Goal: Task Accomplishment & Management: Complete application form

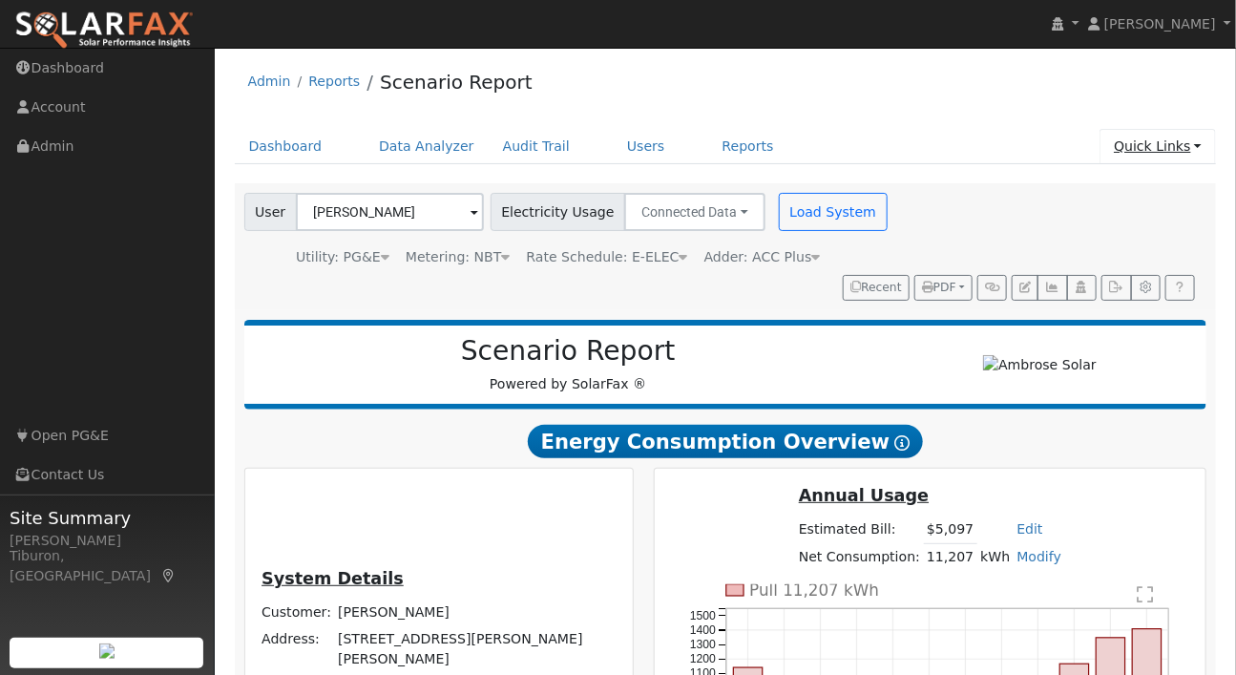
click at [1137, 148] on link "Quick Links" at bounding box center [1158, 146] width 116 height 35
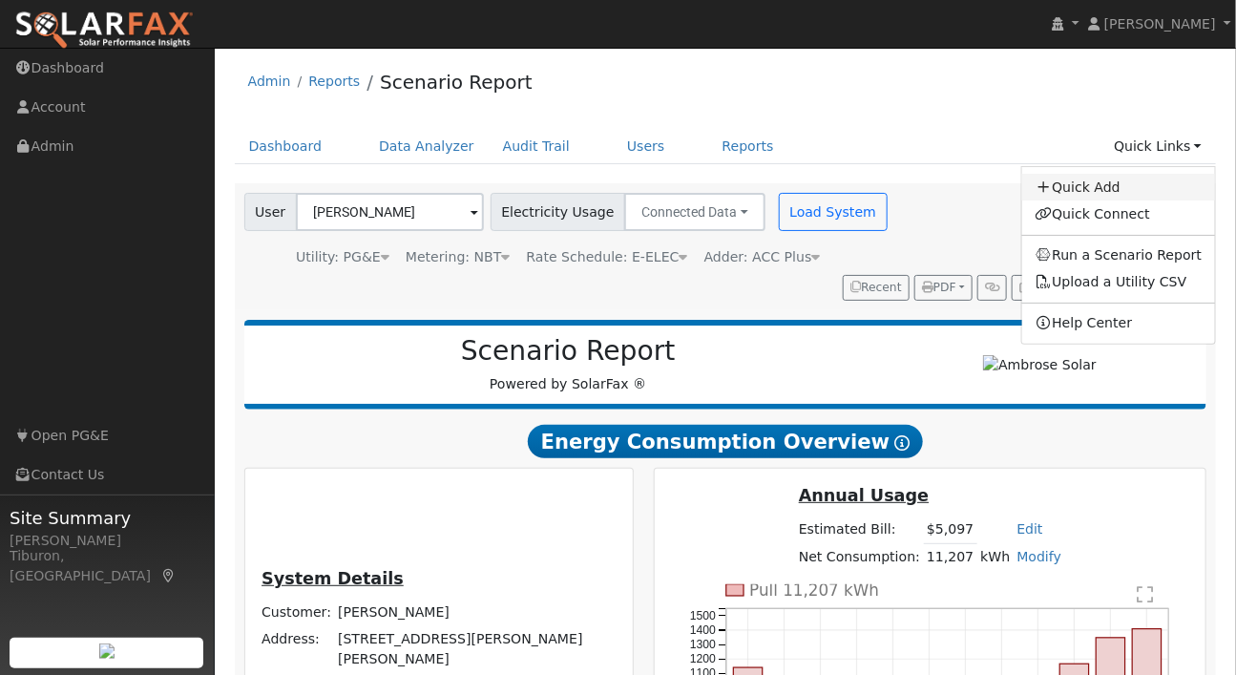
click at [1107, 185] on link "Quick Add" at bounding box center [1119, 187] width 194 height 27
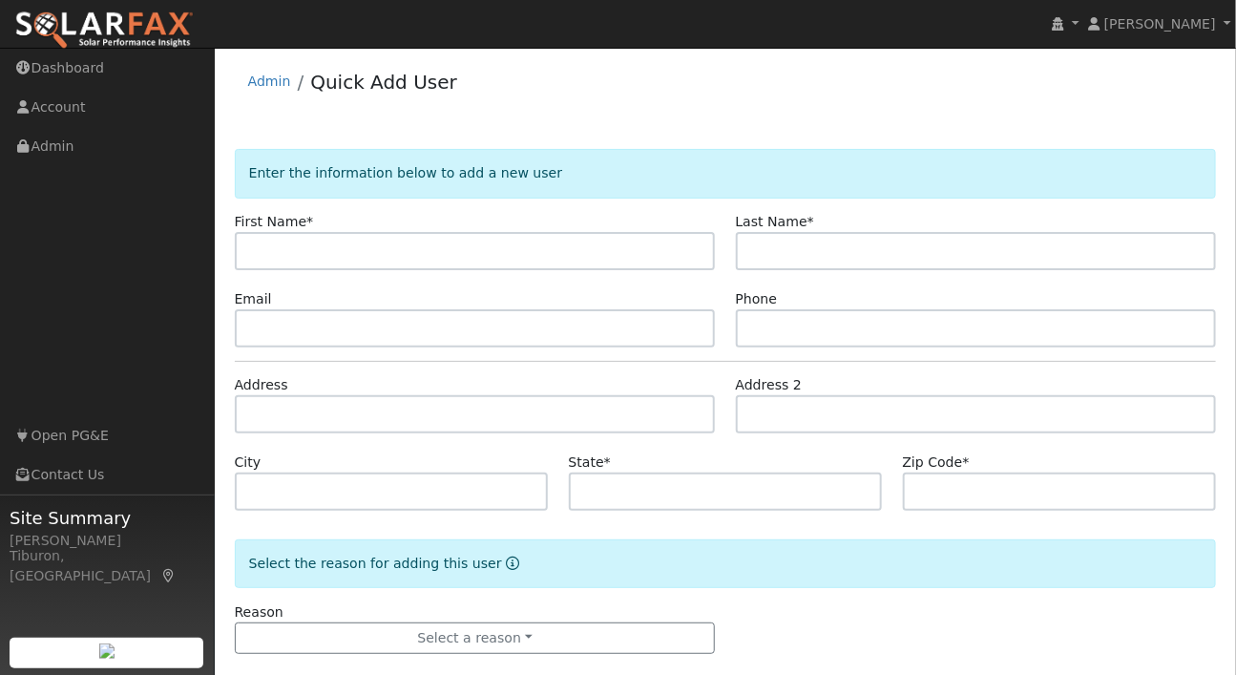
click at [356, 251] on input "text" at bounding box center [475, 251] width 481 height 38
type input "[PERSON_NAME]"
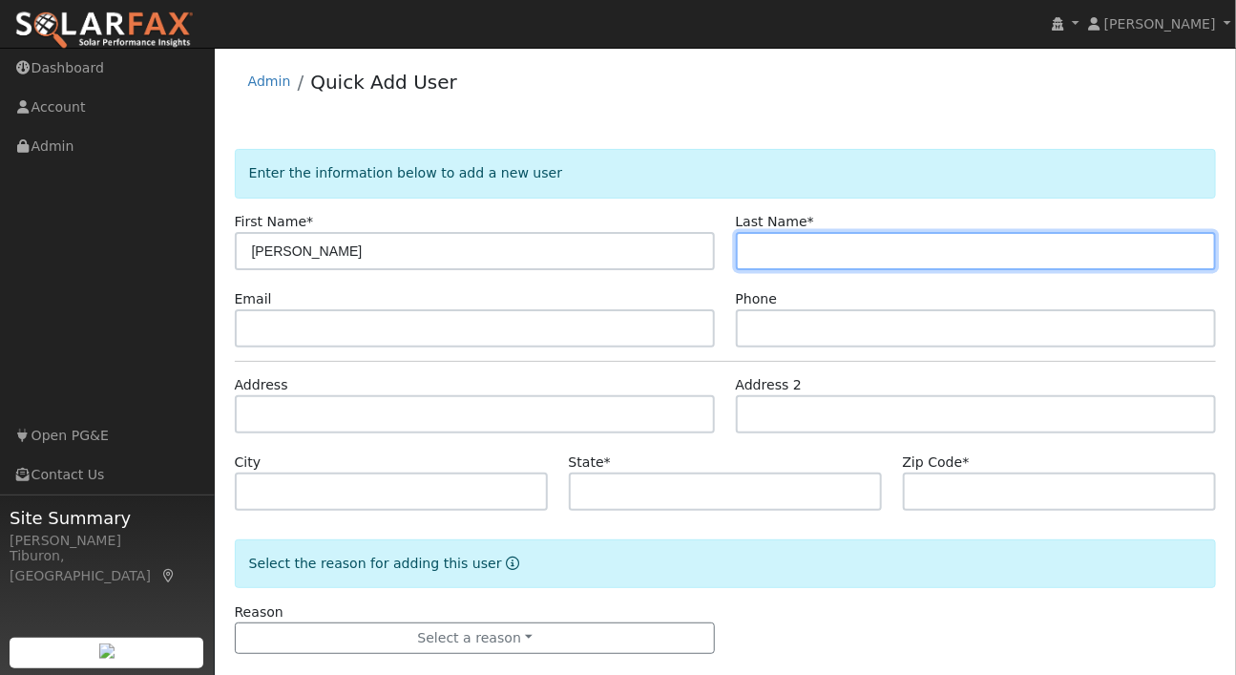
type input "e"
type input "Lewis"
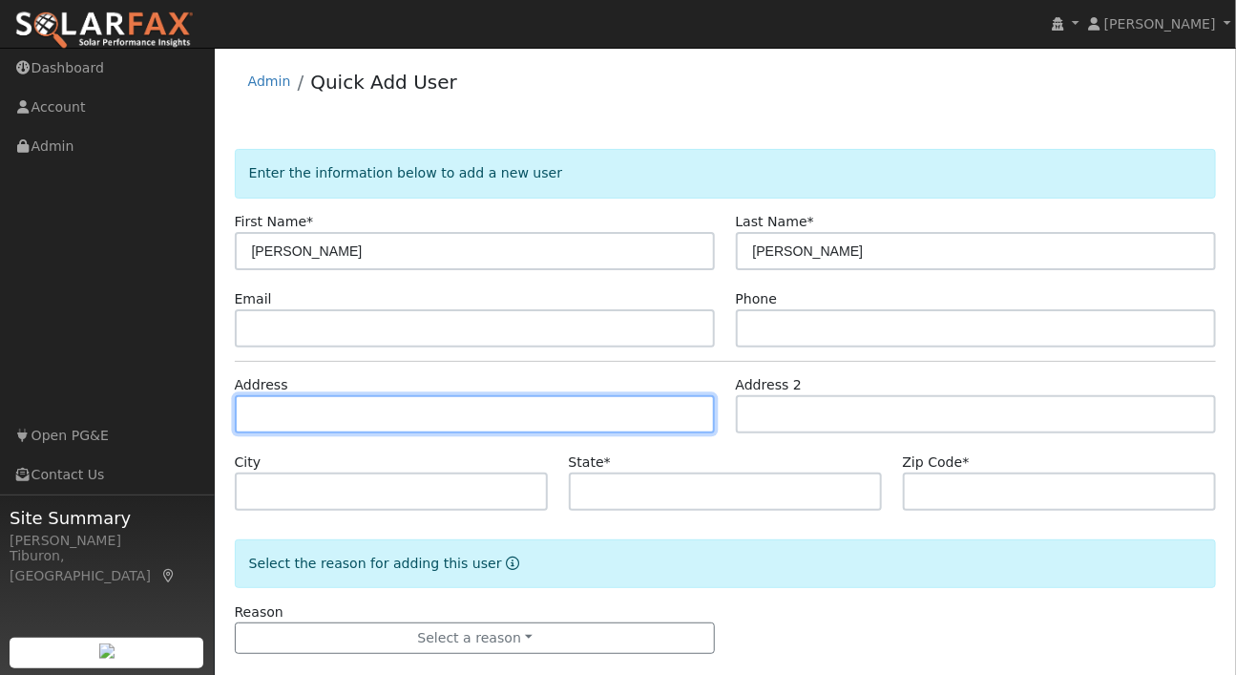
click at [299, 415] on input "text" at bounding box center [475, 414] width 481 height 38
click at [282, 414] on input "text" at bounding box center [475, 414] width 481 height 38
paste input "3041 Hazel Valley Rd, Pollock Pines, CA 95726"
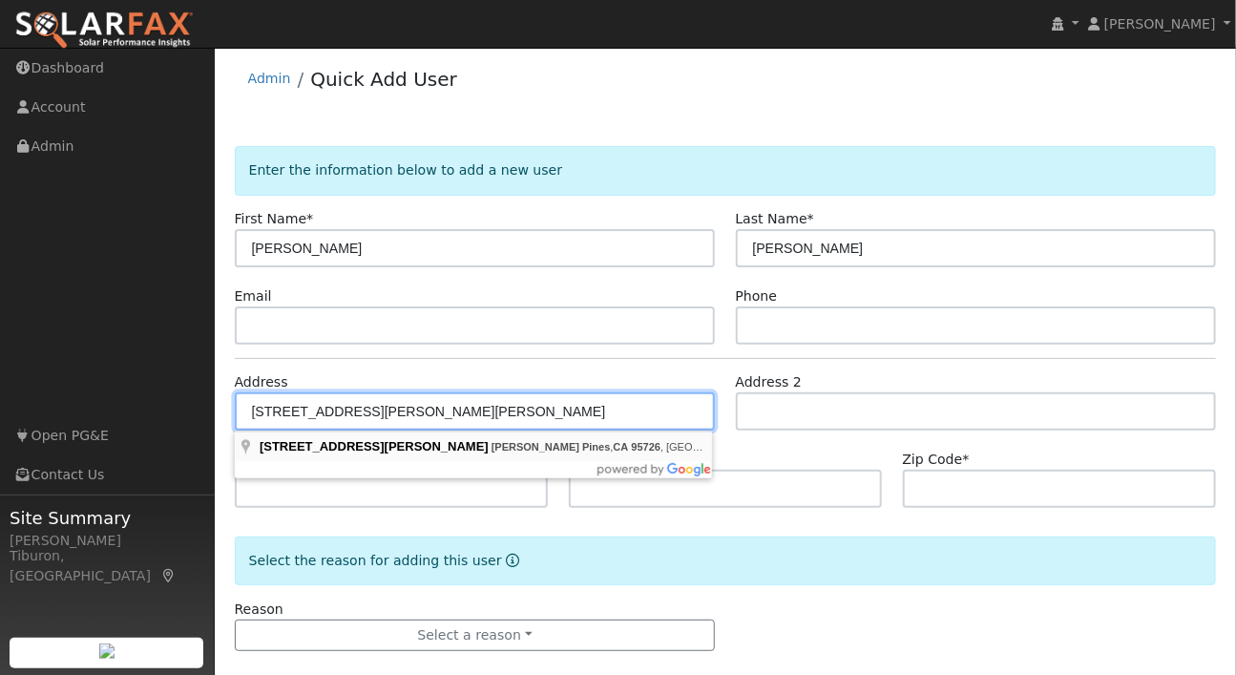
scroll to position [3, 0]
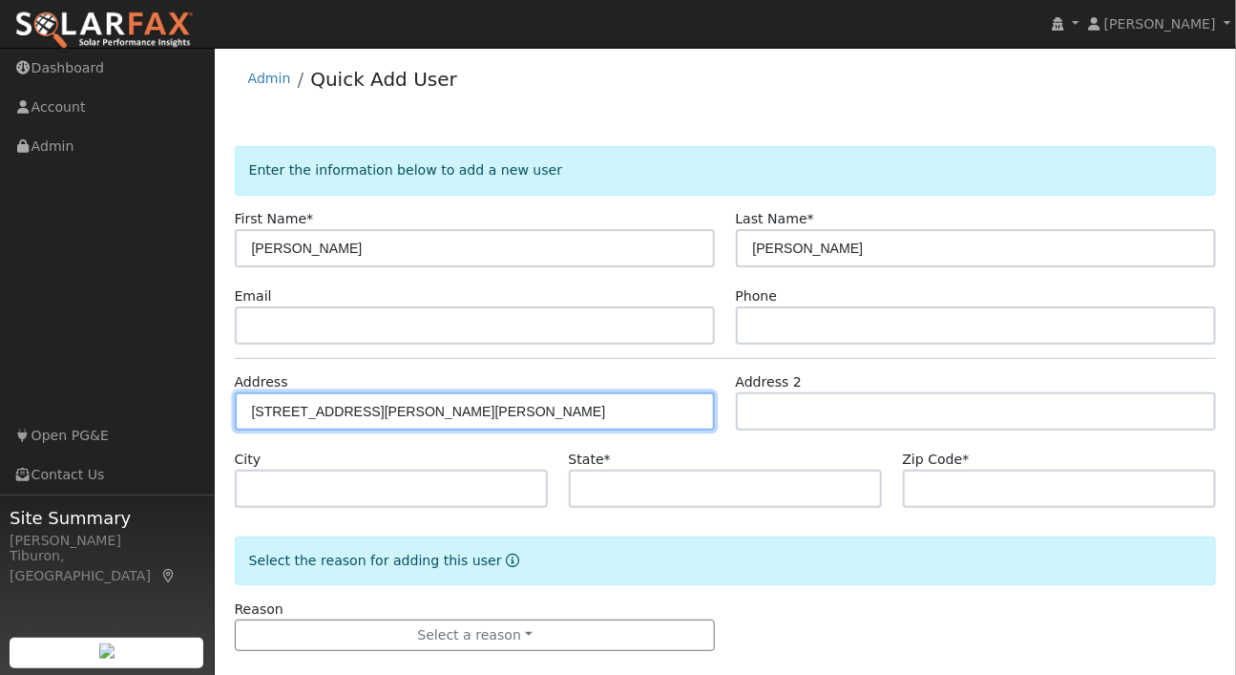
type input "3041 Hazel Valley Road"
type input "Pollock Pines"
type input "CA"
type input "95726"
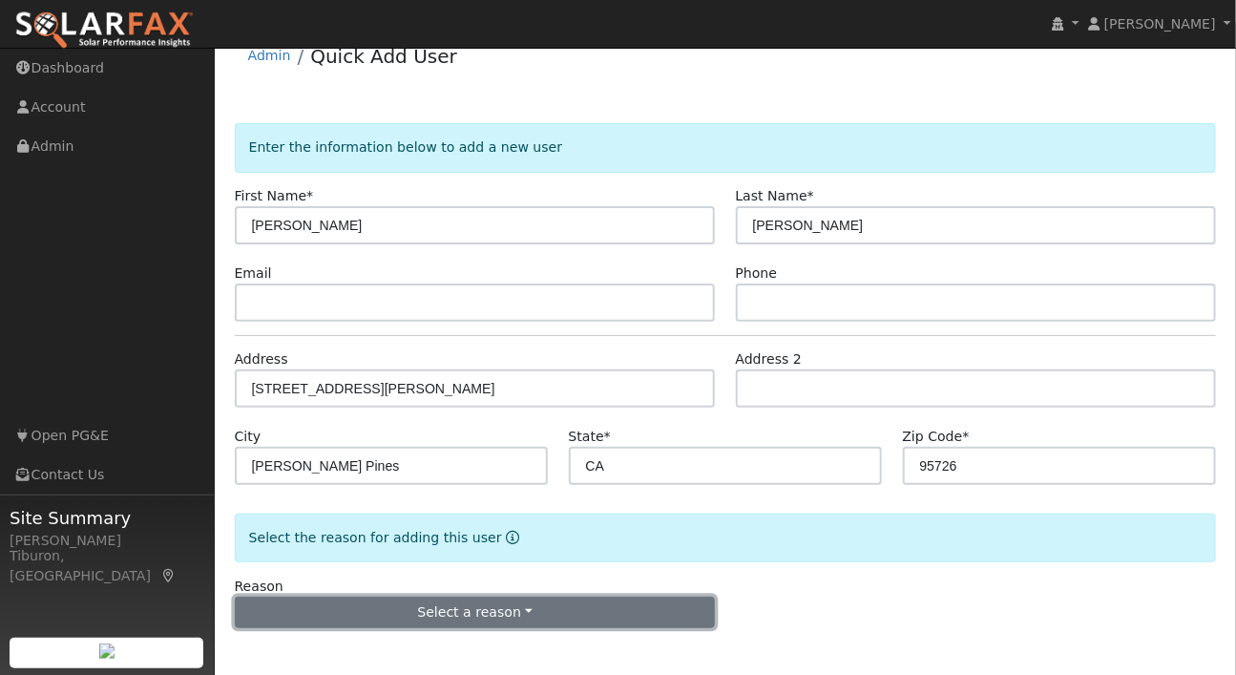
click at [545, 614] on button "Select a reason" at bounding box center [475, 613] width 481 height 32
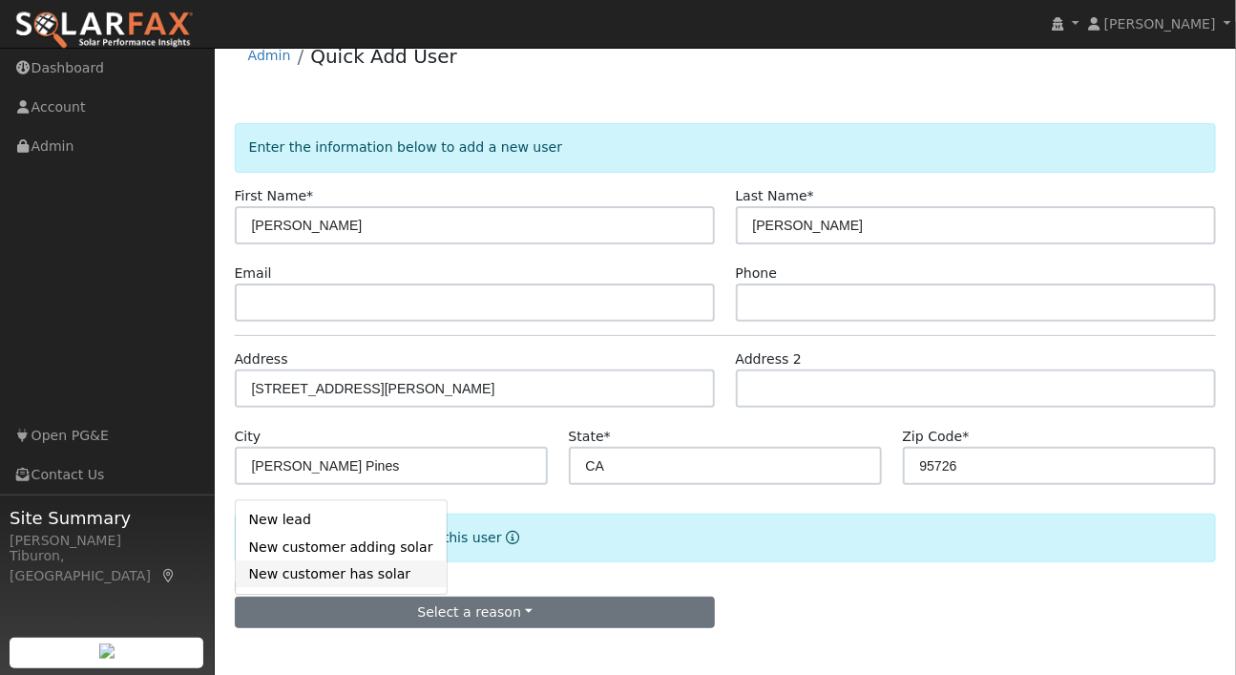
click at [369, 578] on link "New customer has solar" at bounding box center [341, 573] width 211 height 27
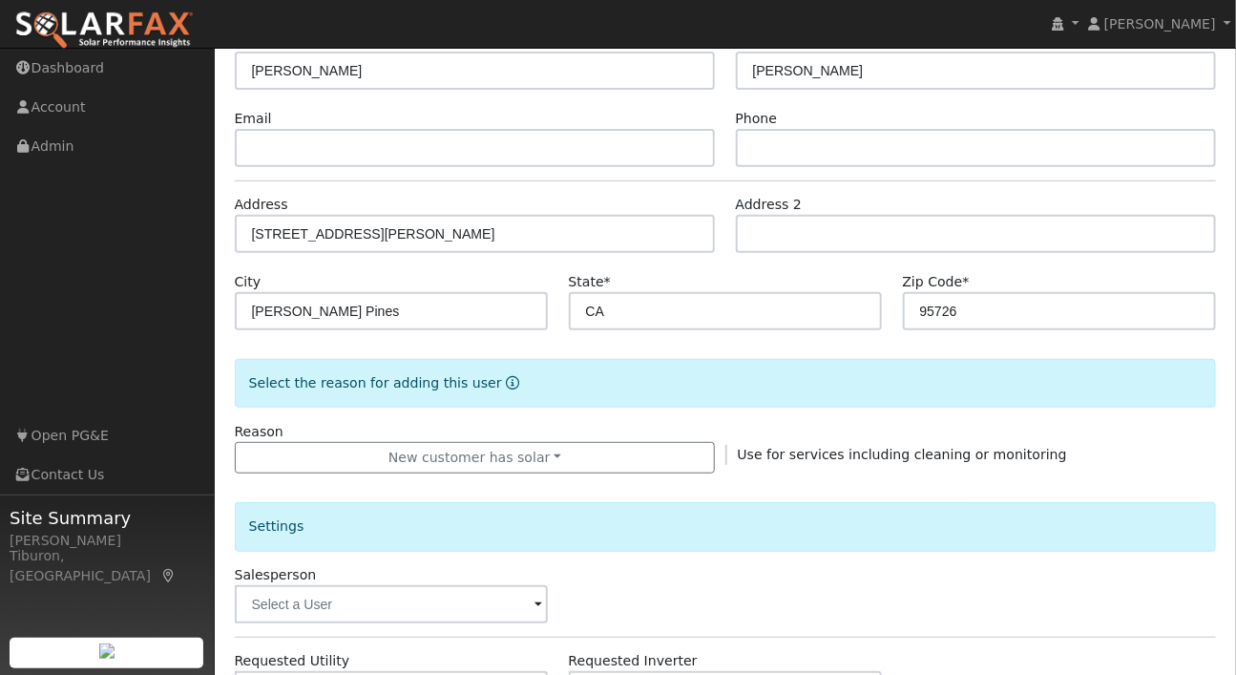
scroll to position [396, 0]
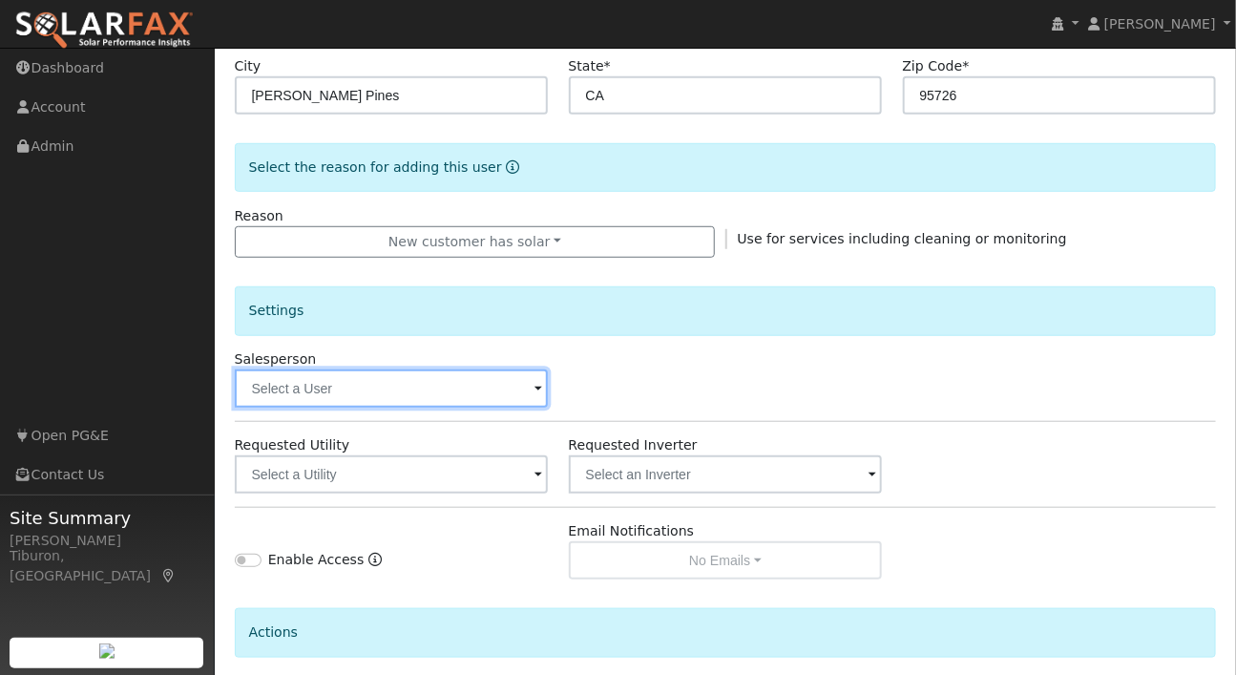
click at [326, 390] on input "text" at bounding box center [392, 388] width 314 height 38
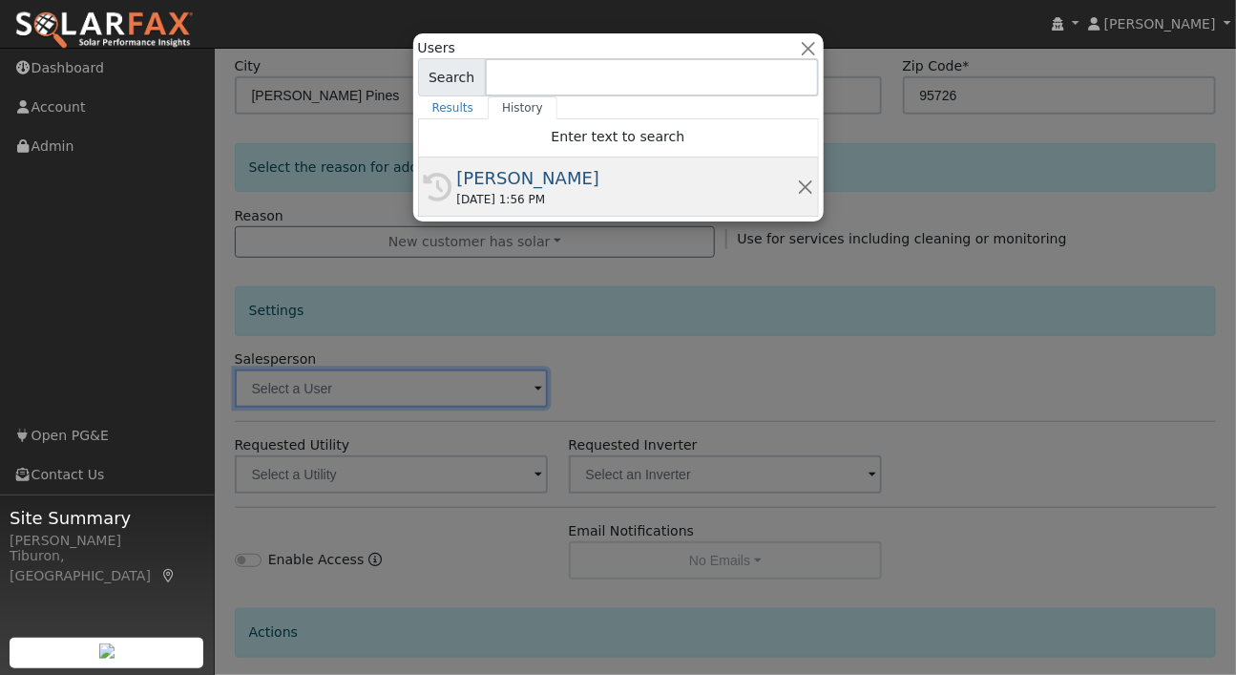
click at [545, 196] on div "09/11/2025 1:56 PM" at bounding box center [627, 199] width 340 height 17
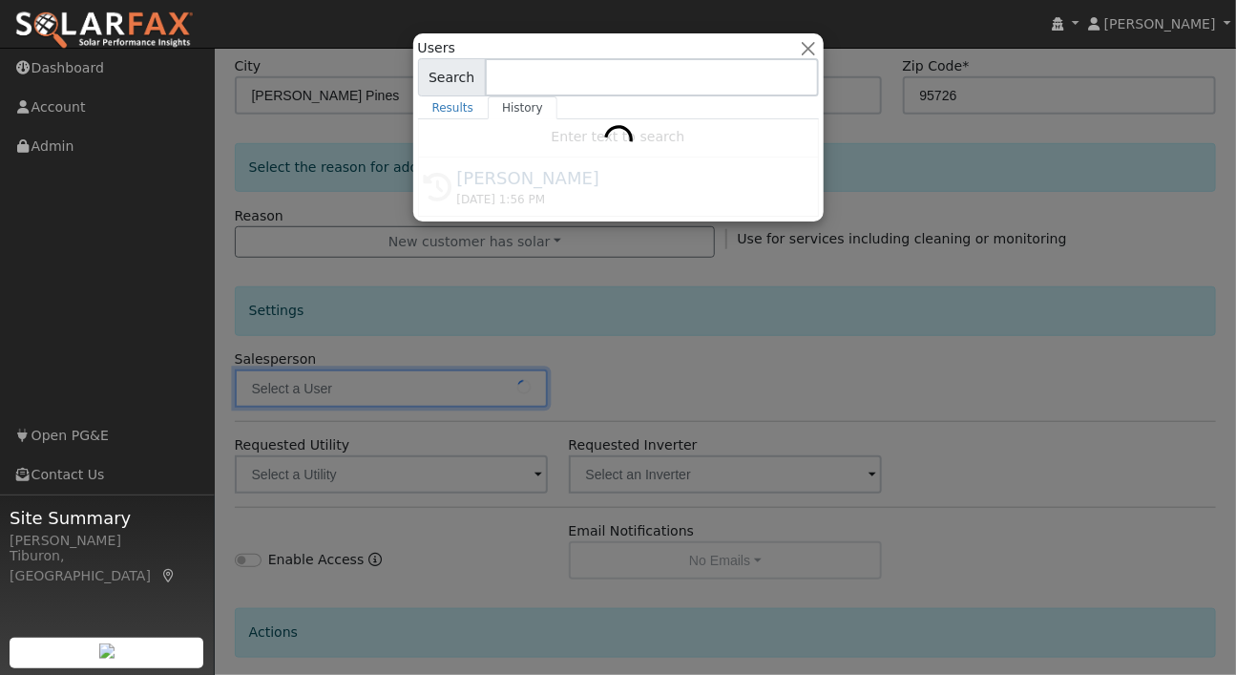
type input "[PERSON_NAME]"
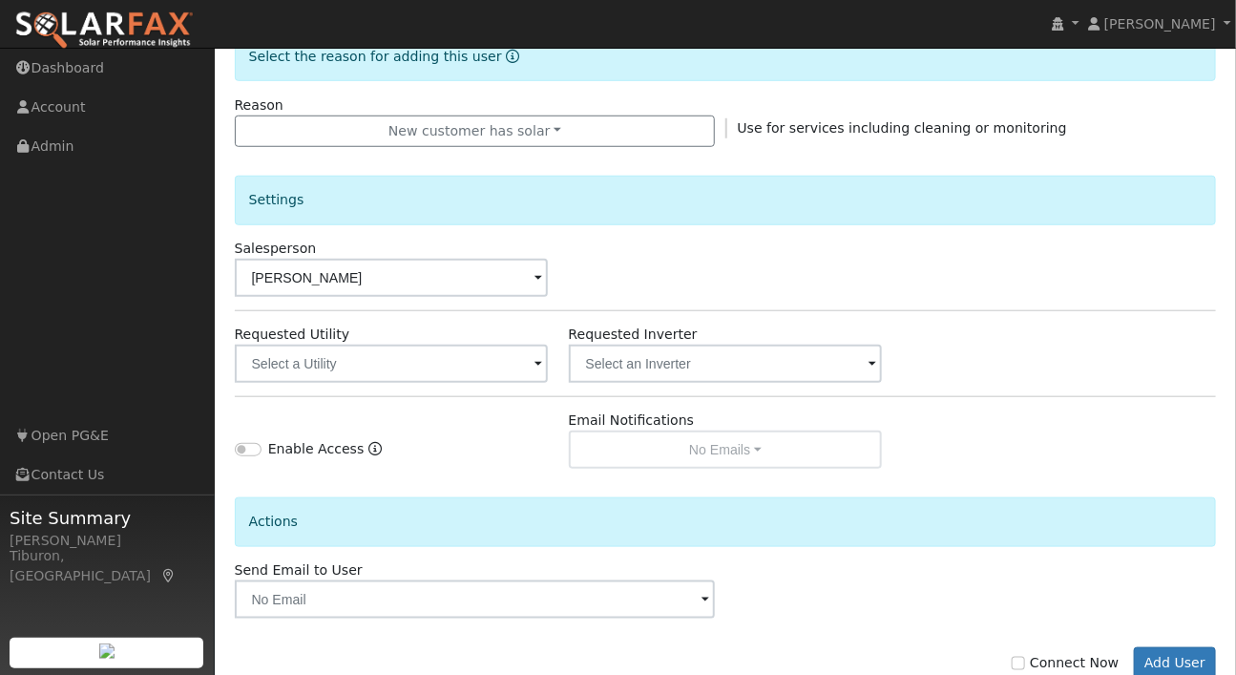
scroll to position [557, 0]
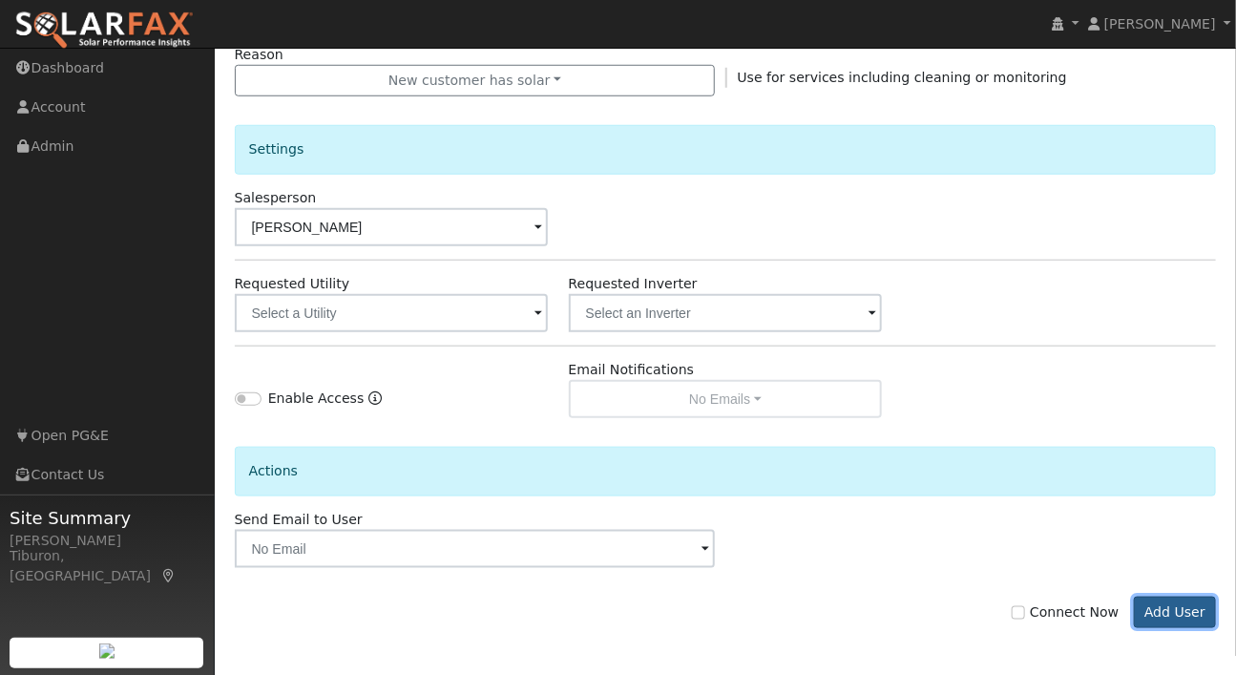
click at [1187, 608] on button "Add User" at bounding box center [1175, 613] width 83 height 32
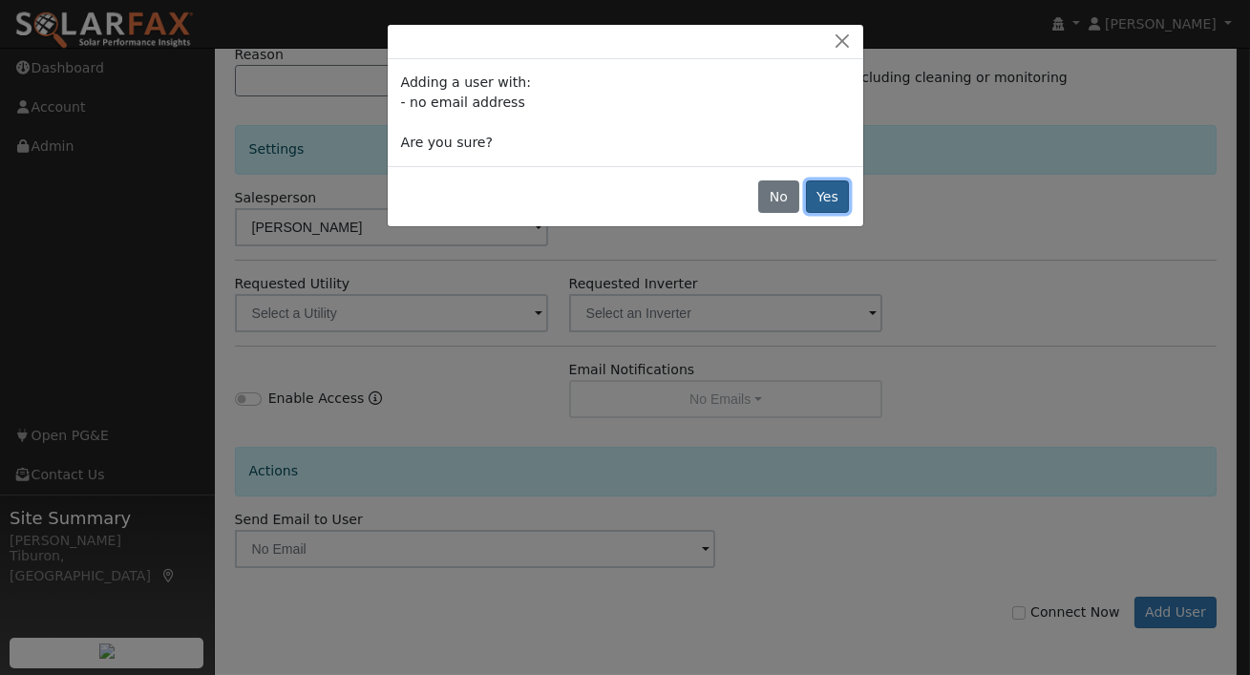
click at [834, 199] on button "Yes" at bounding box center [828, 196] width 44 height 32
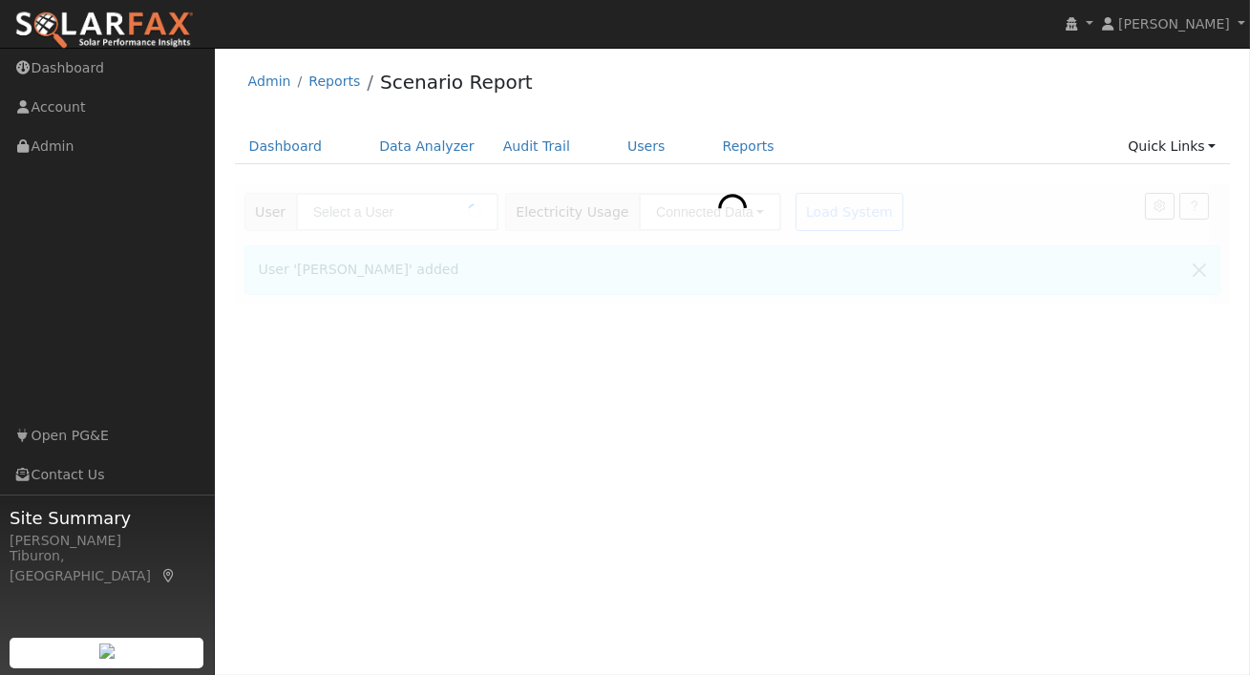
type input "[PERSON_NAME]"
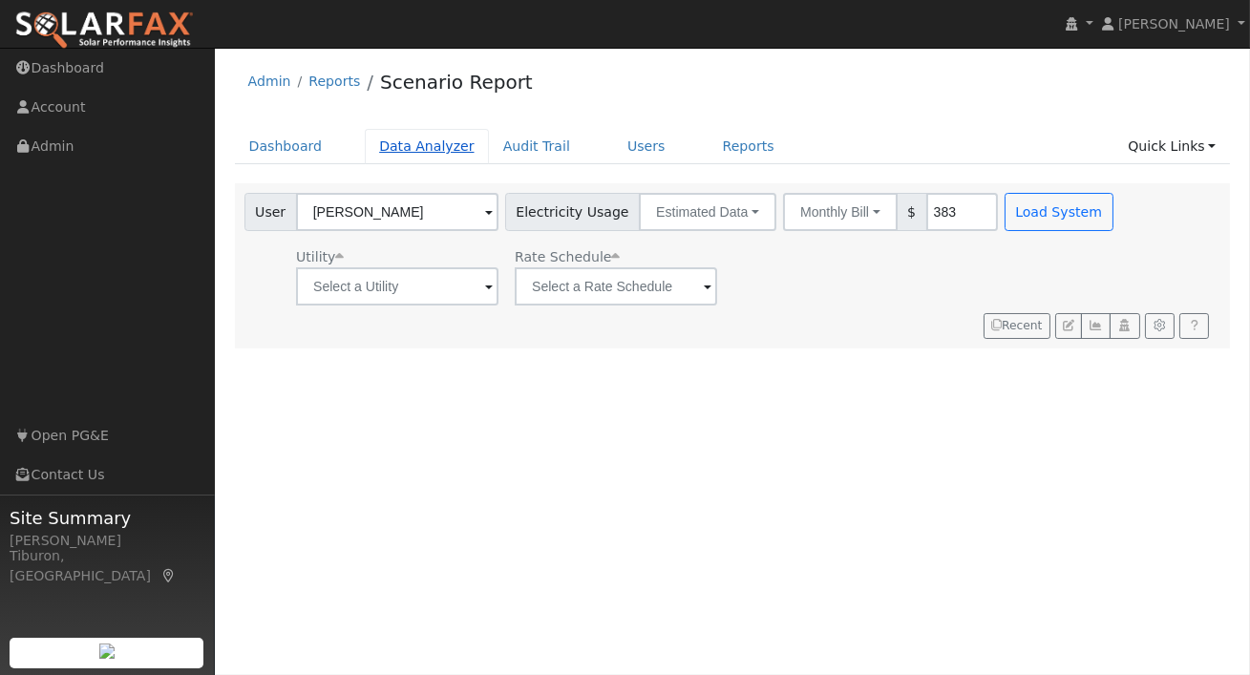
click at [394, 149] on link "Data Analyzer" at bounding box center [427, 146] width 124 height 35
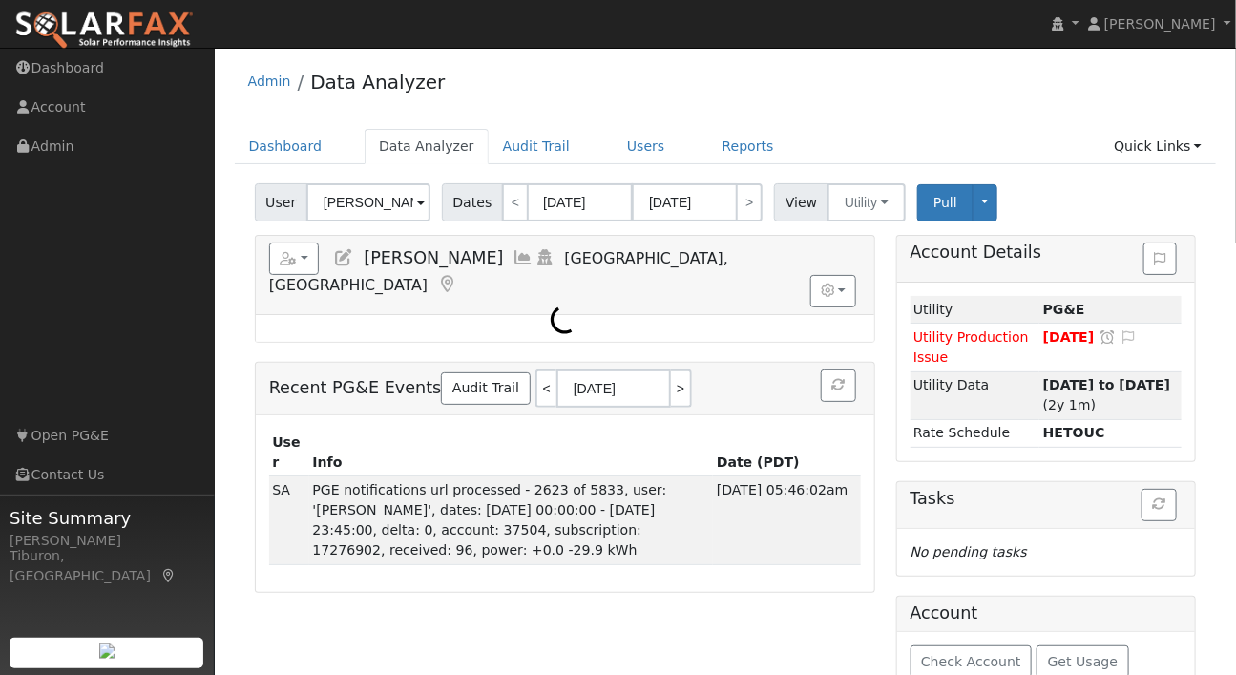
click at [371, 210] on input "[PERSON_NAME]" at bounding box center [368, 202] width 124 height 38
click at [372, 209] on input "Charles Perrota" at bounding box center [368, 202] width 124 height 38
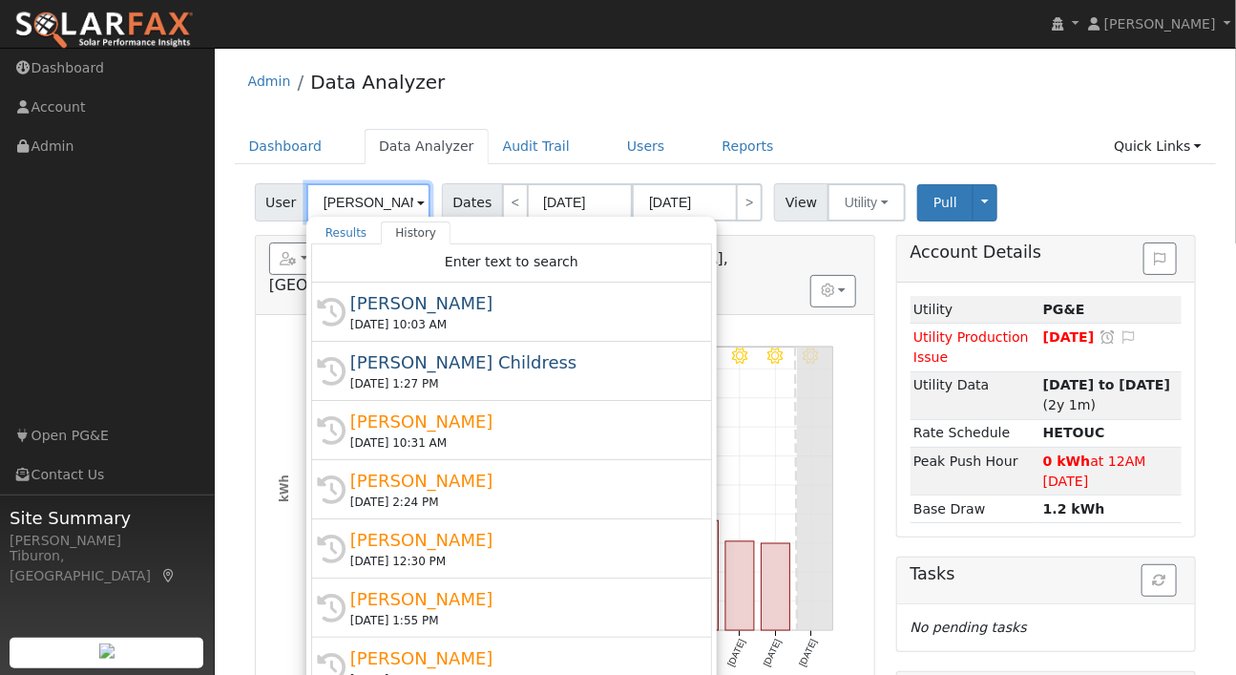
click at [372, 209] on input "Charles Perrota" at bounding box center [368, 202] width 124 height 38
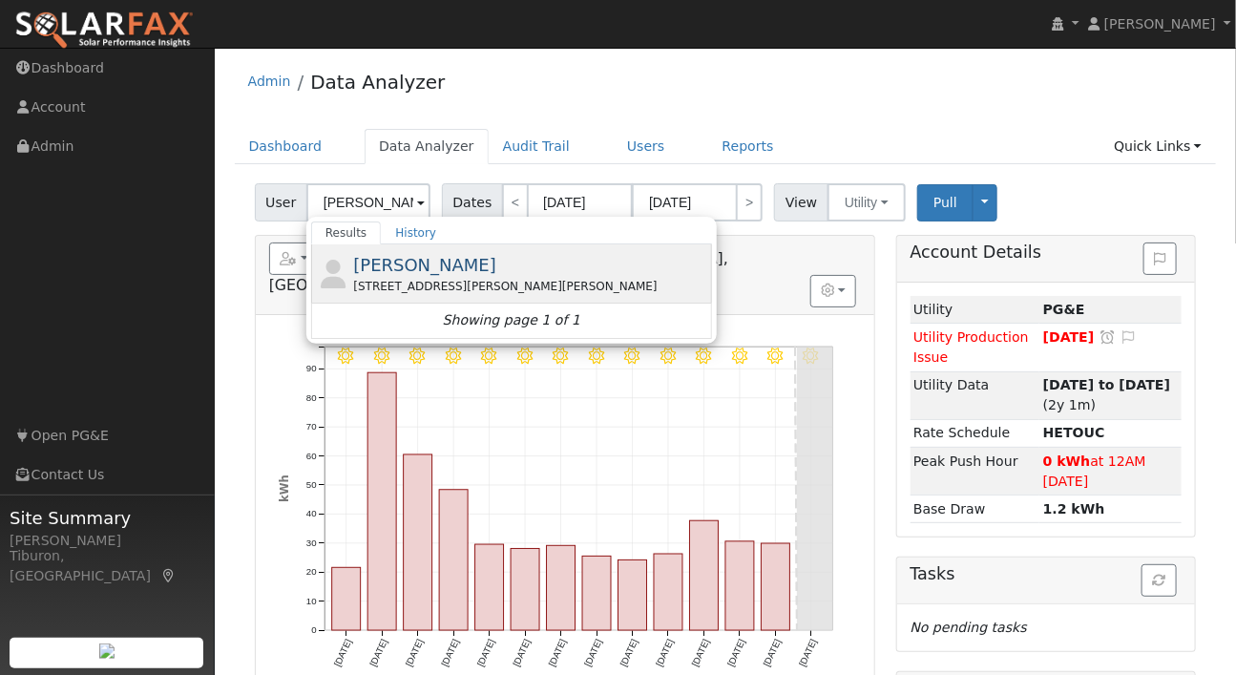
click at [424, 267] on span "Hugh Lewis" at bounding box center [424, 265] width 143 height 20
type input "Hugh Lewis"
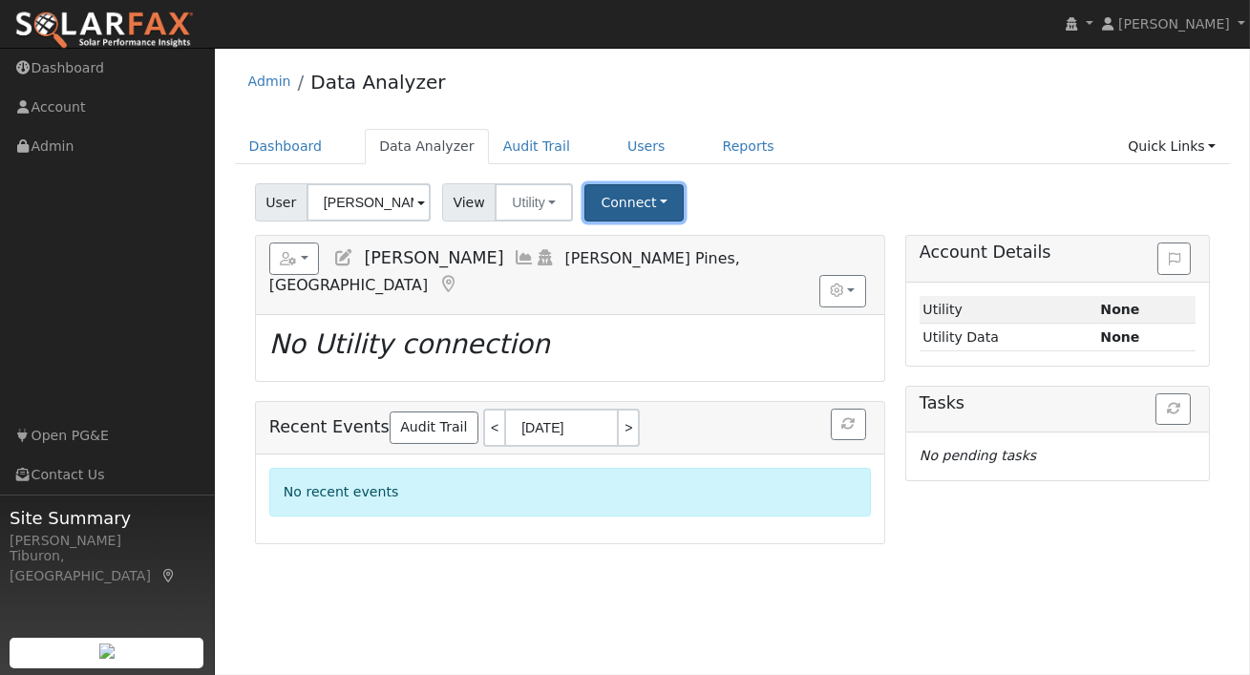
click at [621, 197] on button "Connect" at bounding box center [633, 202] width 99 height 37
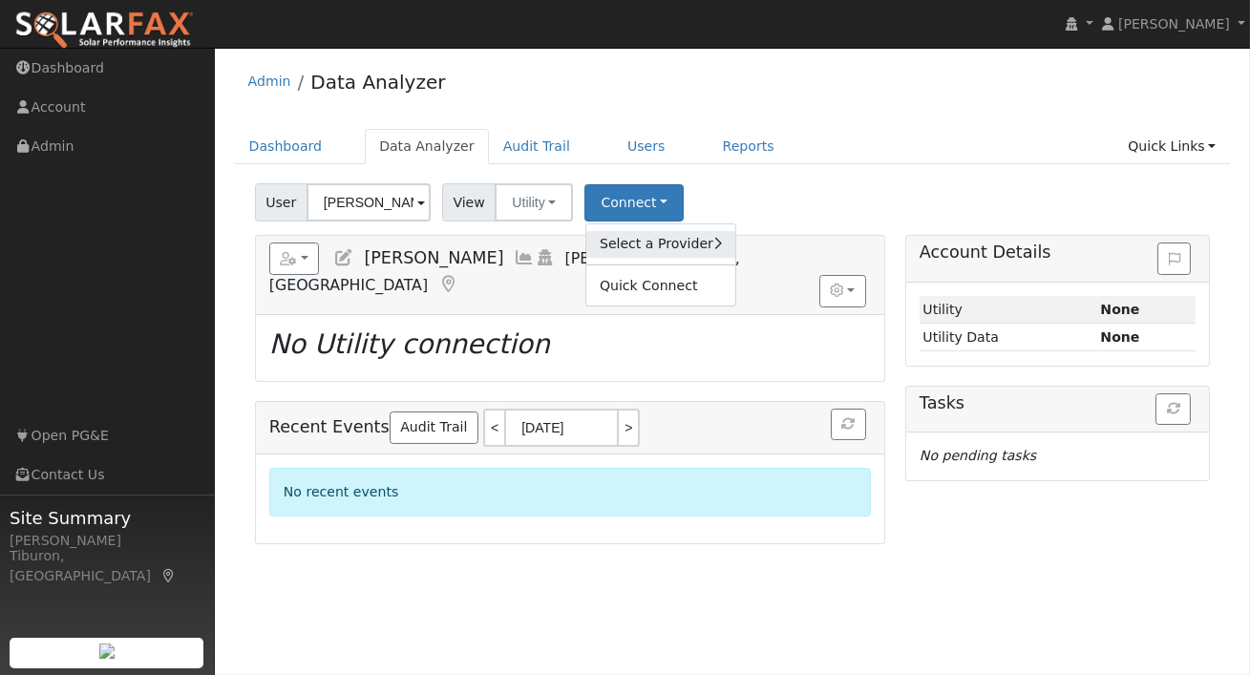
click at [661, 242] on link "Select a Provider" at bounding box center [660, 244] width 149 height 27
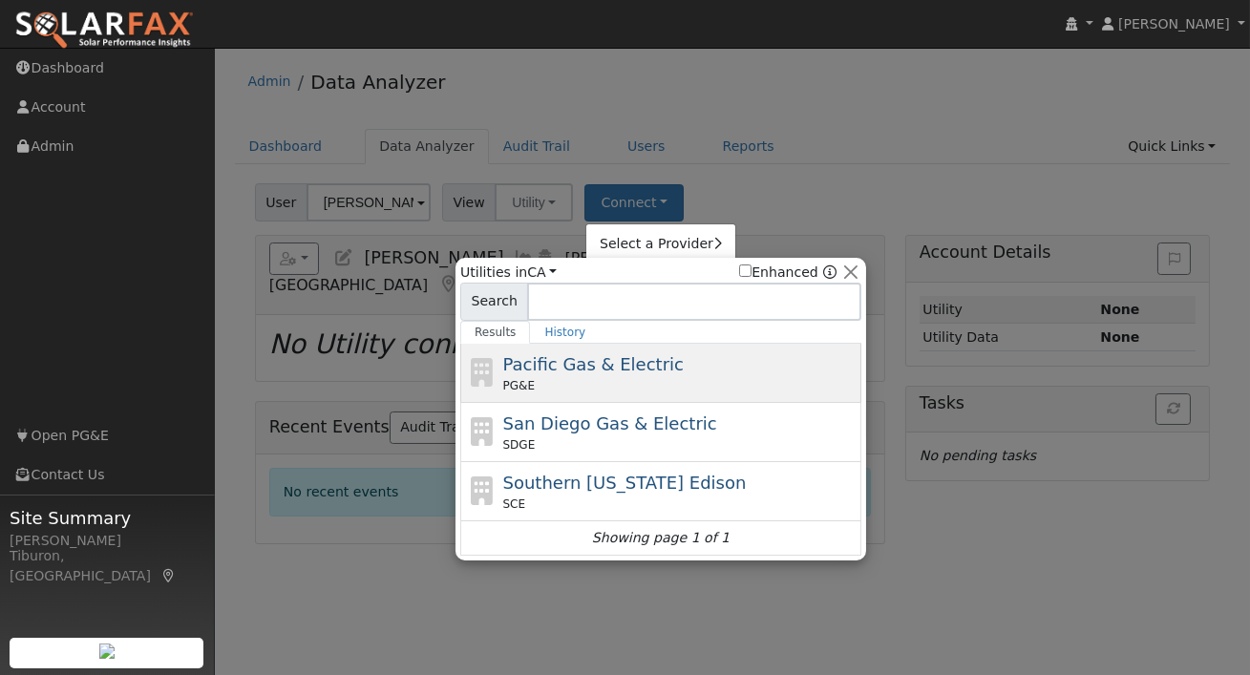
click at [641, 367] on span "Pacific Gas & Electric" at bounding box center [593, 364] width 180 height 20
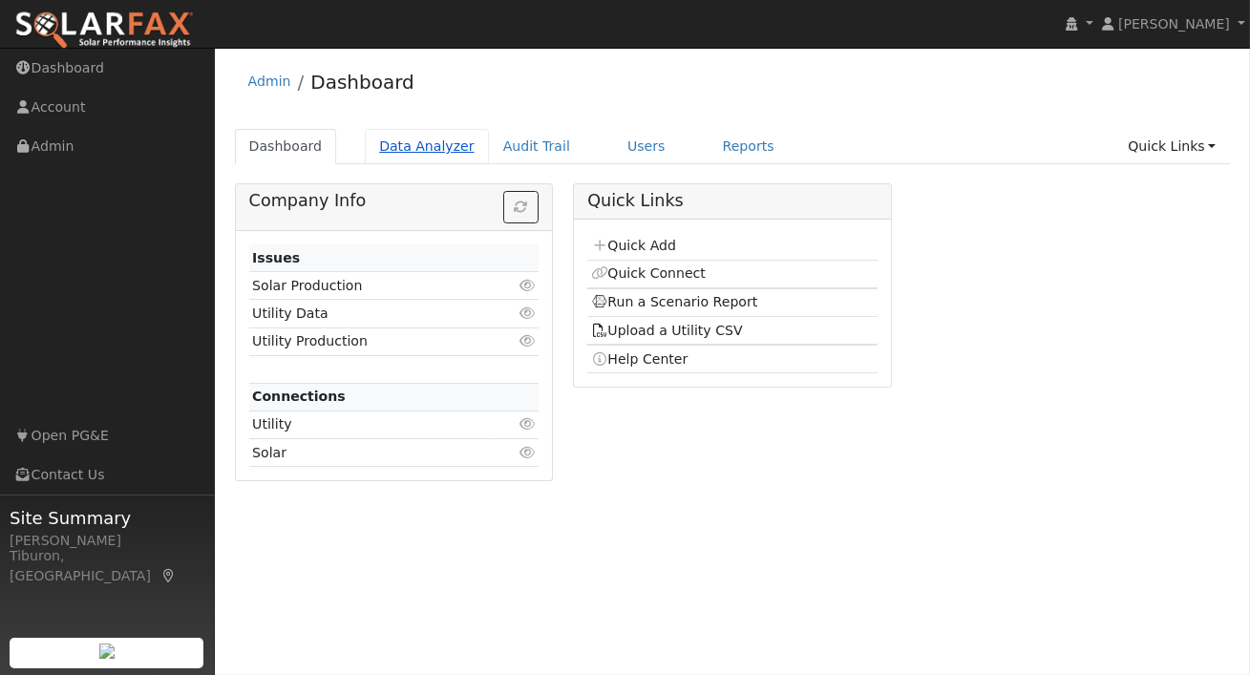
click at [408, 151] on link "Data Analyzer" at bounding box center [427, 146] width 124 height 35
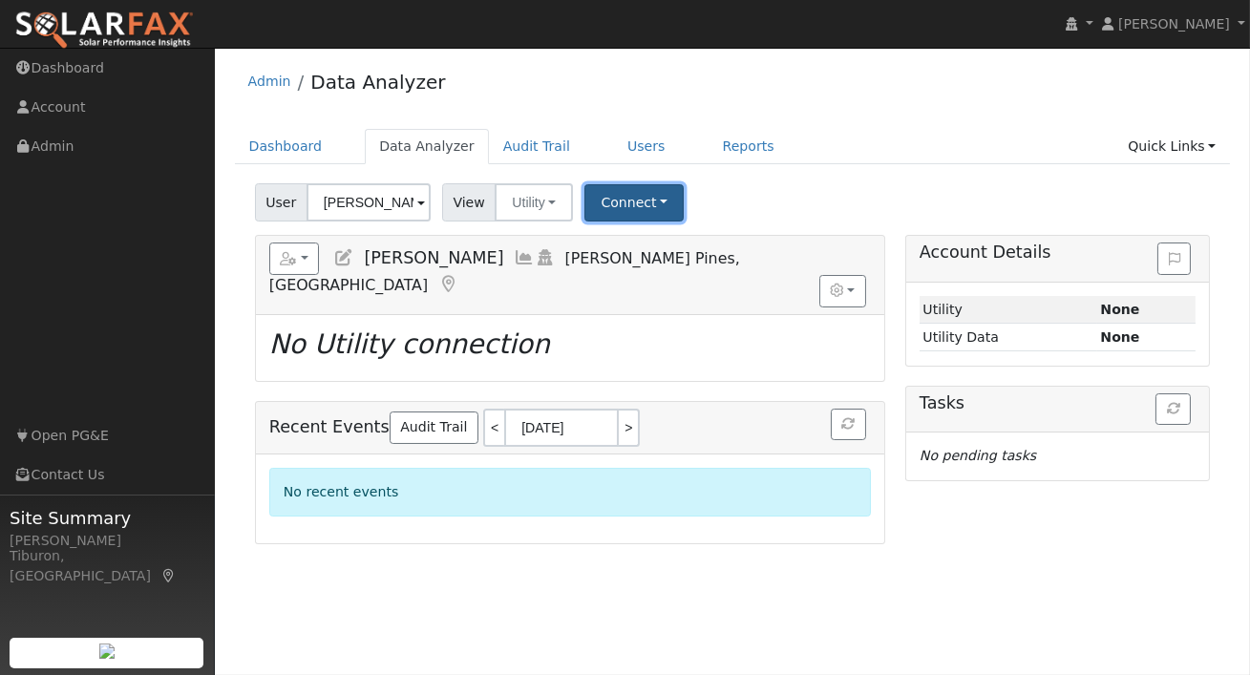
click at [626, 196] on button "Connect" at bounding box center [633, 202] width 99 height 37
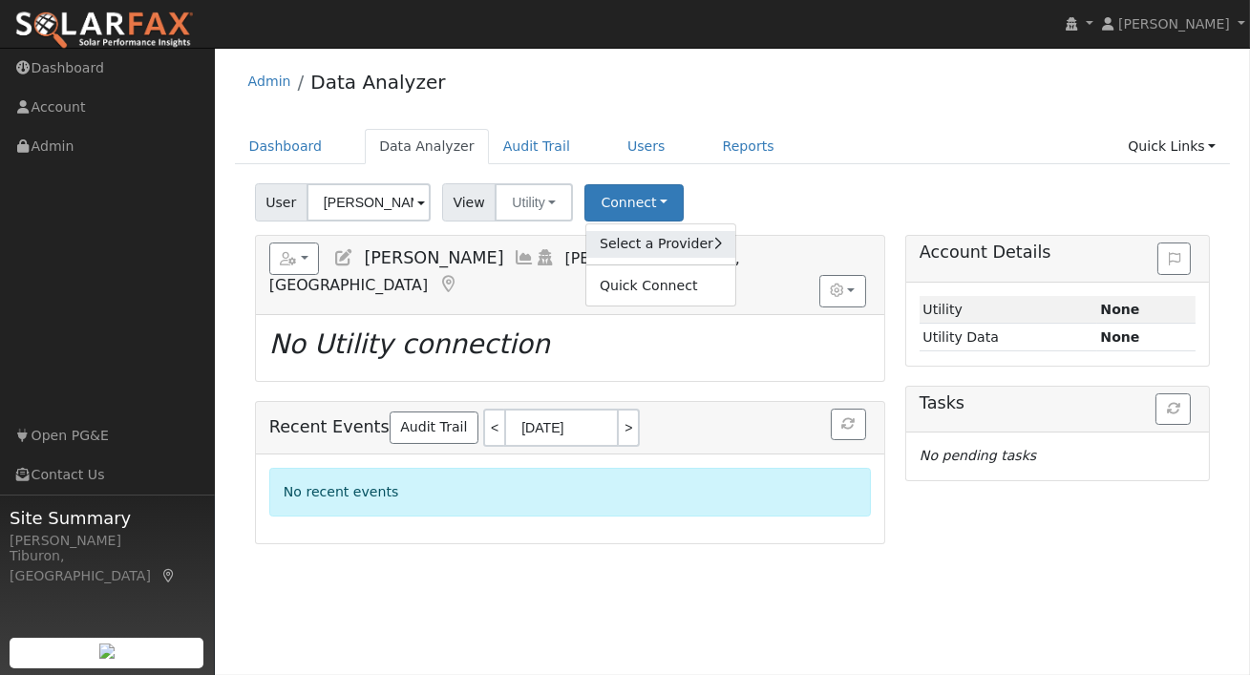
click at [664, 245] on link "Select a Provider" at bounding box center [660, 244] width 149 height 27
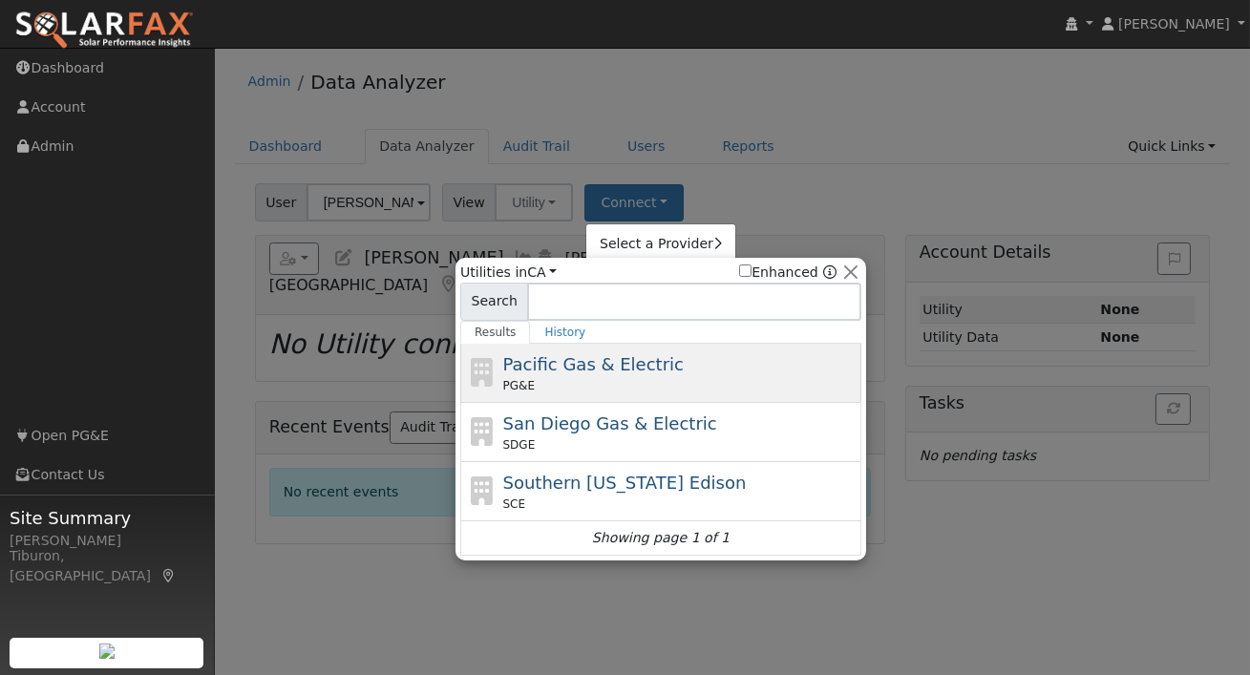
click at [620, 369] on span "Pacific Gas & Electric" at bounding box center [593, 364] width 180 height 20
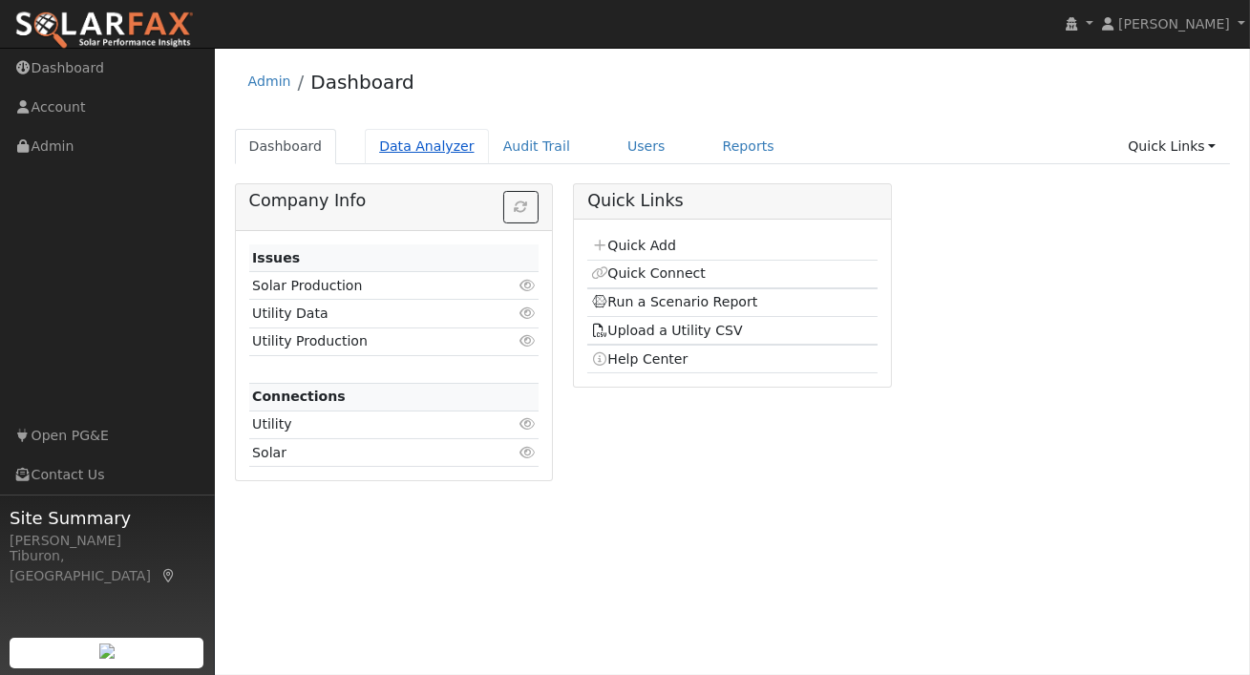
click at [418, 150] on link "Data Analyzer" at bounding box center [427, 146] width 124 height 35
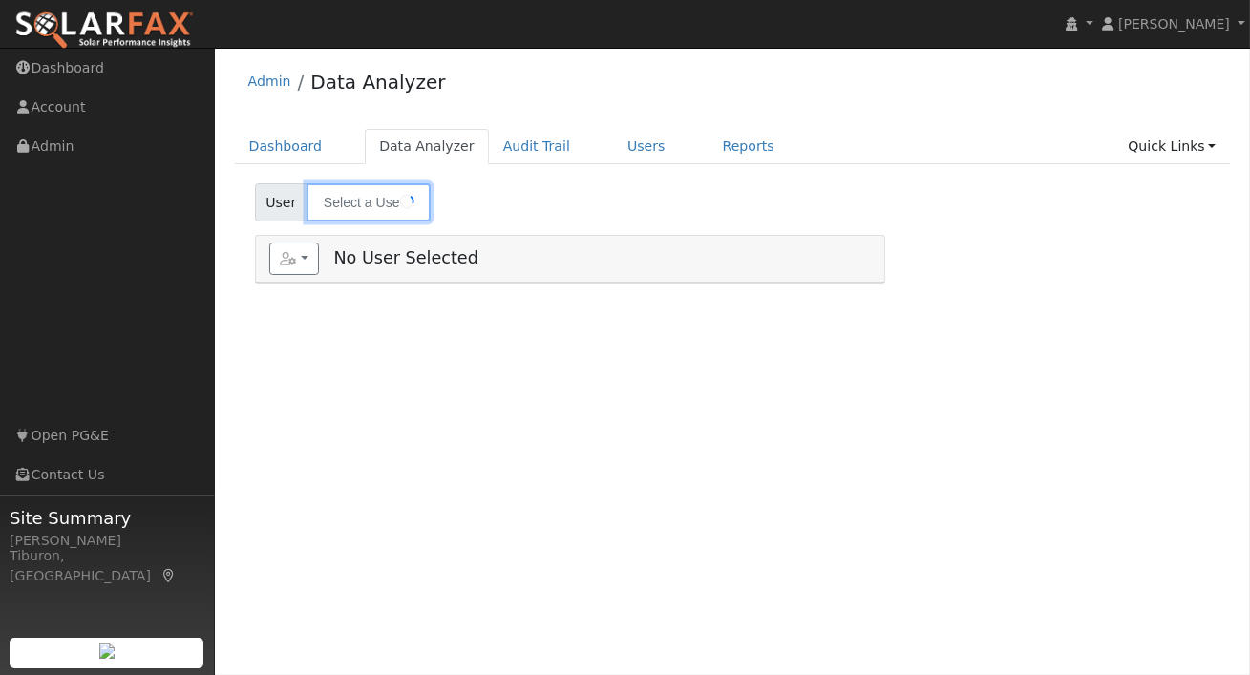
type input "[PERSON_NAME]"
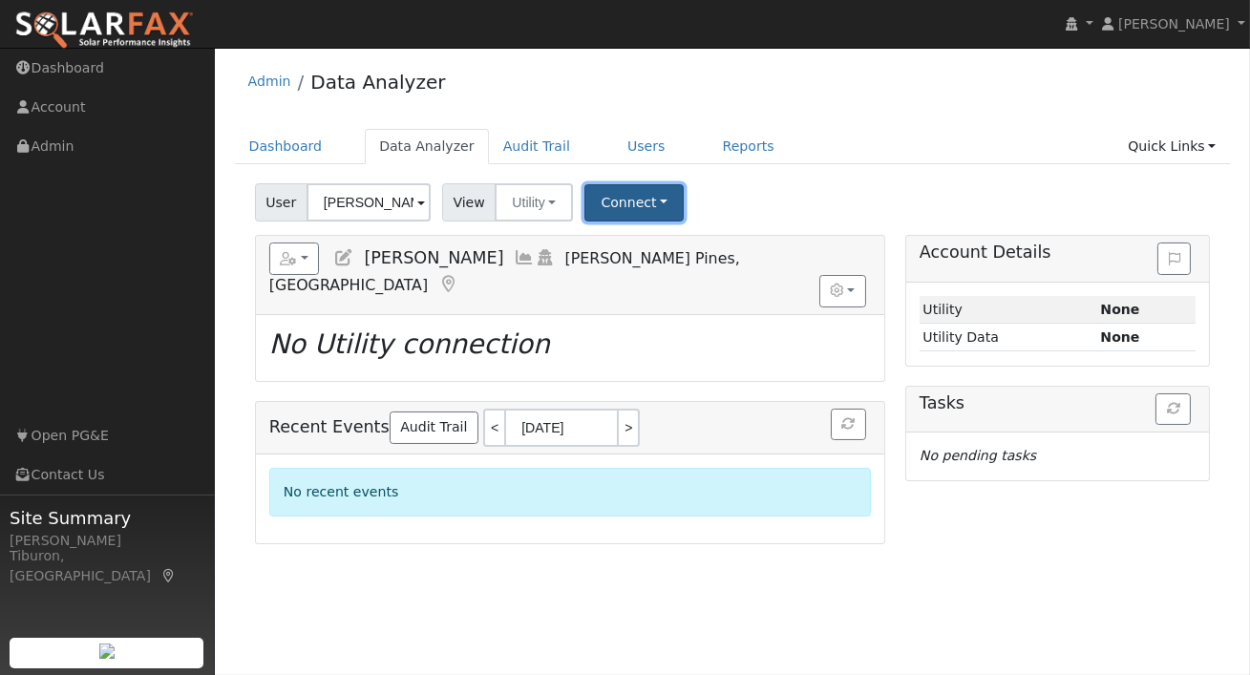
click at [629, 198] on button "Connect" at bounding box center [633, 202] width 99 height 37
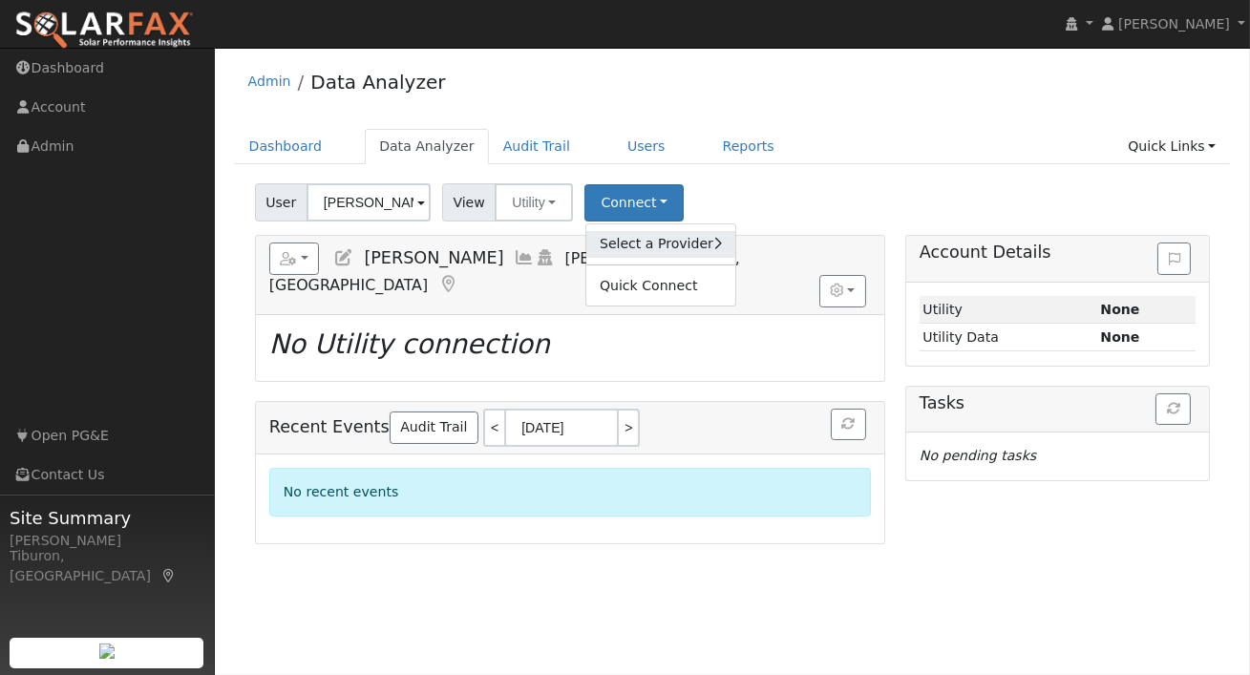
click at [661, 242] on link "Select a Provider" at bounding box center [660, 244] width 149 height 27
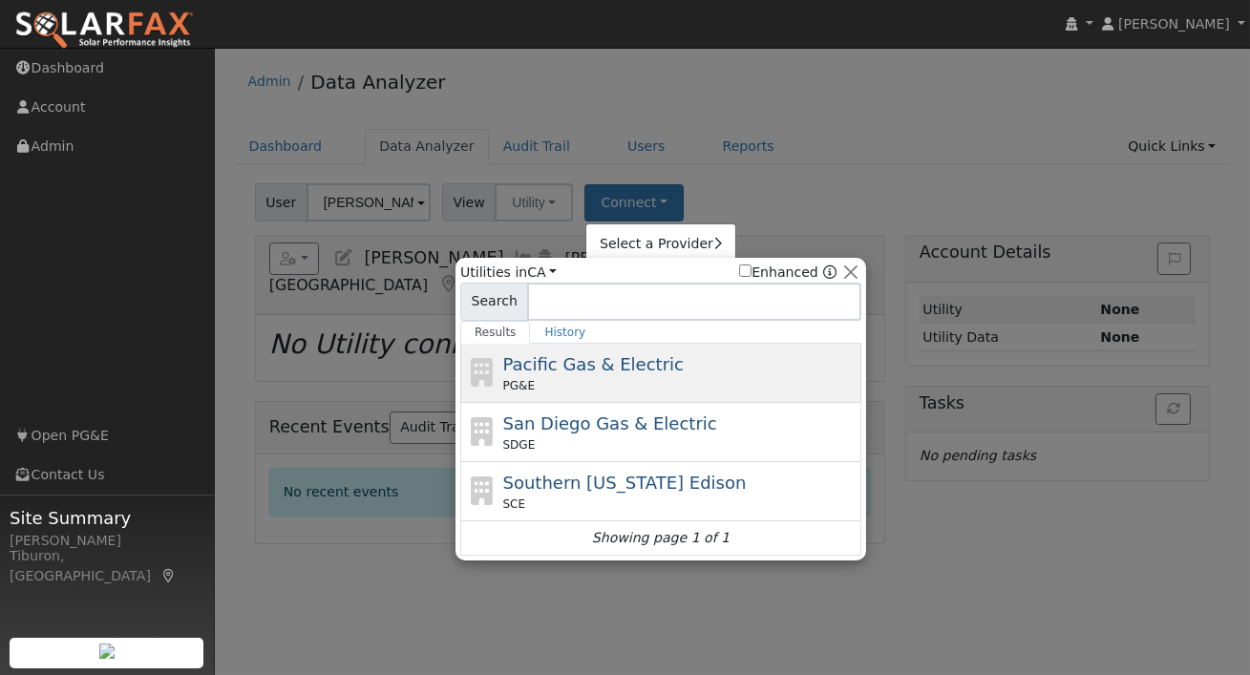
click at [575, 364] on span "Pacific Gas & Electric" at bounding box center [593, 364] width 180 height 20
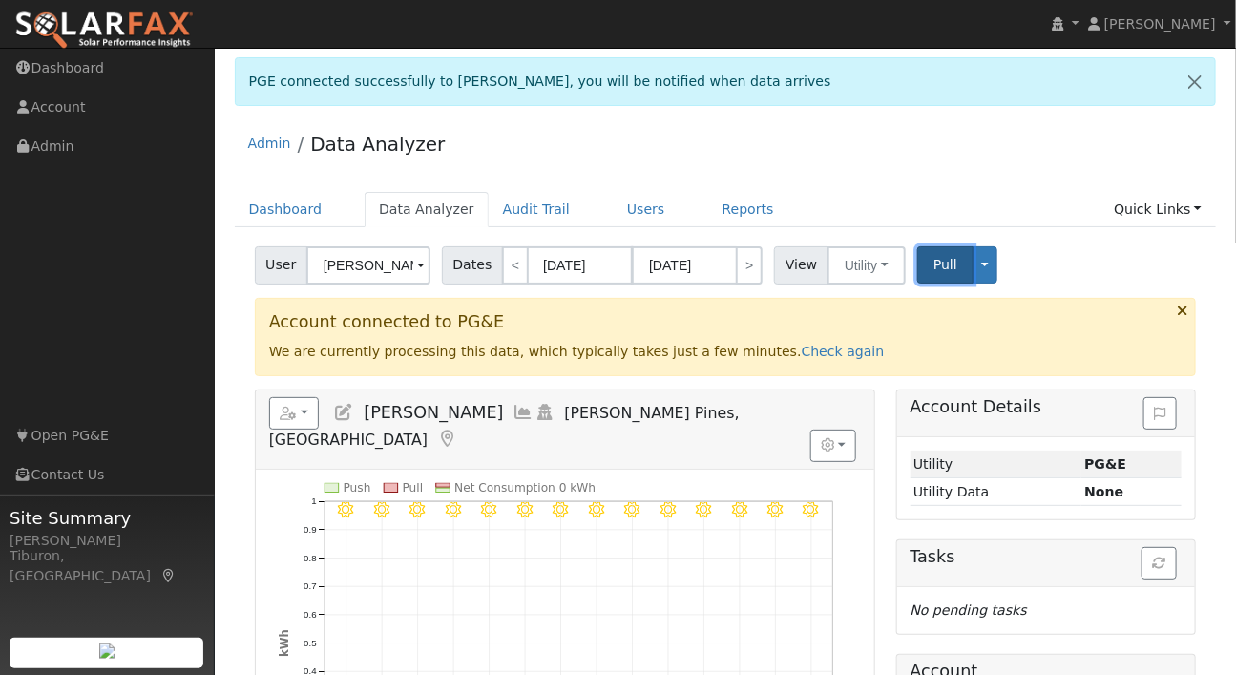
click at [940, 269] on span "Pull" at bounding box center [946, 264] width 24 height 15
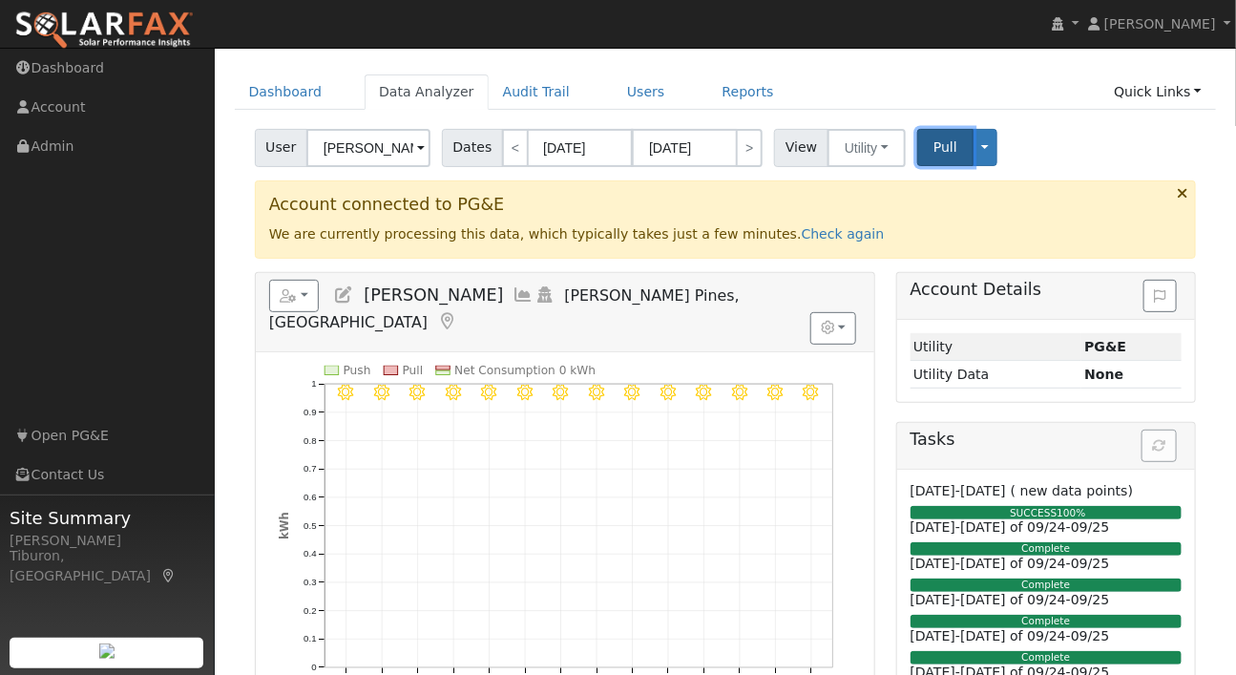
scroll to position [115, 0]
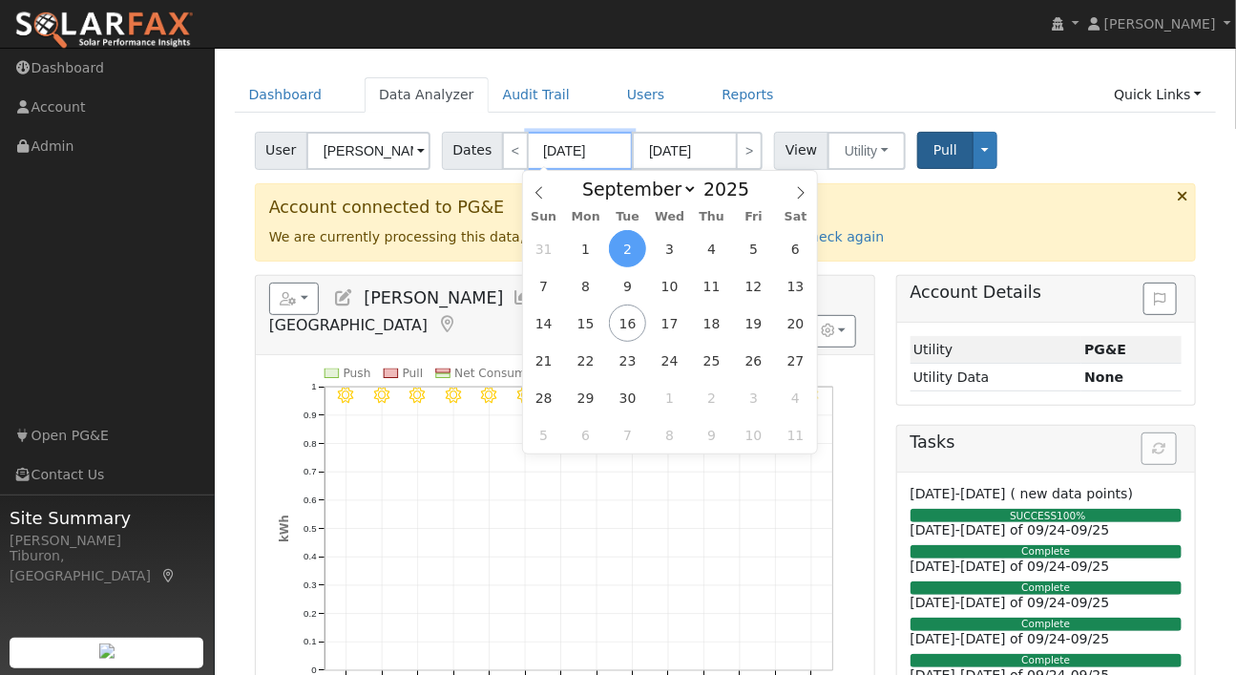
click at [576, 158] on input "[DATE]" at bounding box center [580, 151] width 105 height 38
click at [758, 196] on span at bounding box center [759, 194] width 13 height 11
click at [1133, 160] on div "User [PERSON_NAME] Account Default Account Default Account [STREET_ADDRESS][PER…" at bounding box center [725, 147] width 949 height 45
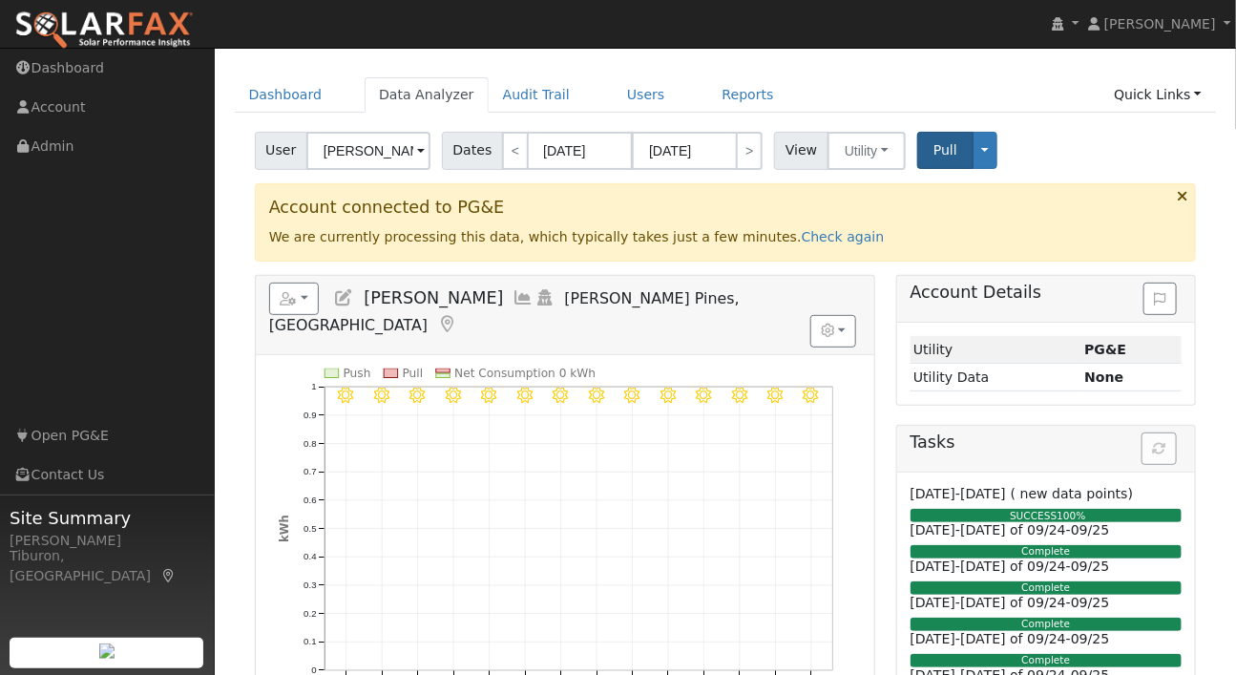
click at [1181, 194] on icon at bounding box center [1182, 196] width 11 height 14
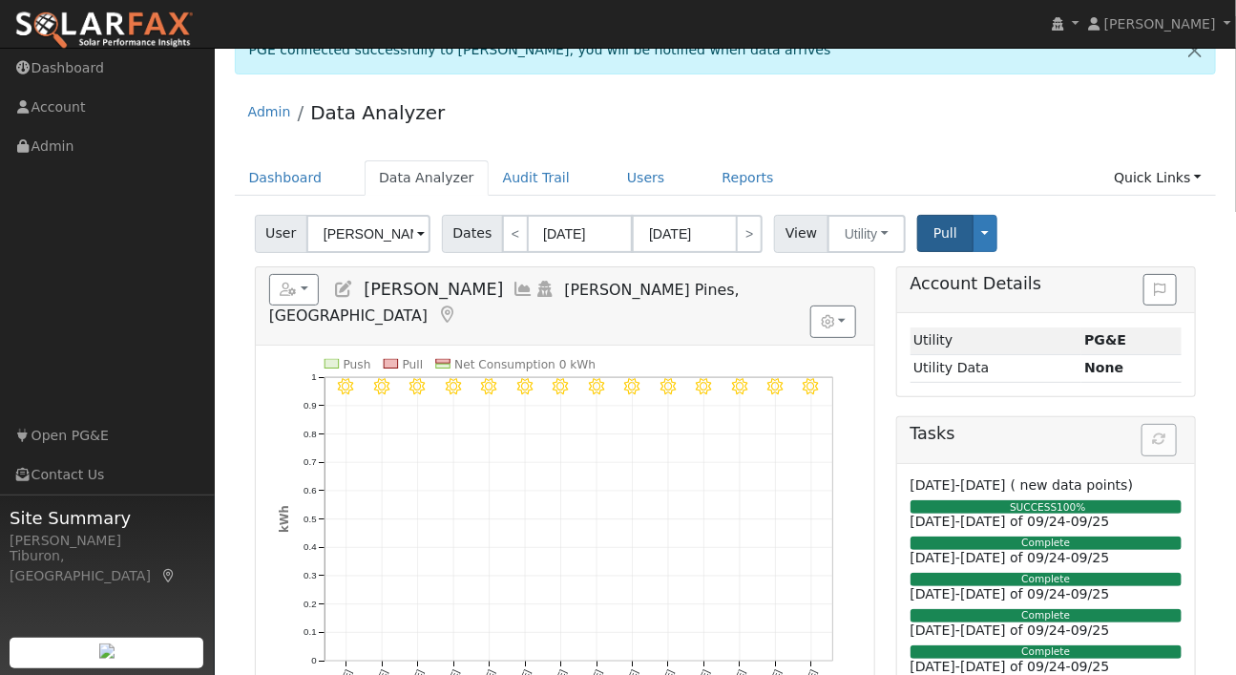
scroll to position [0, 0]
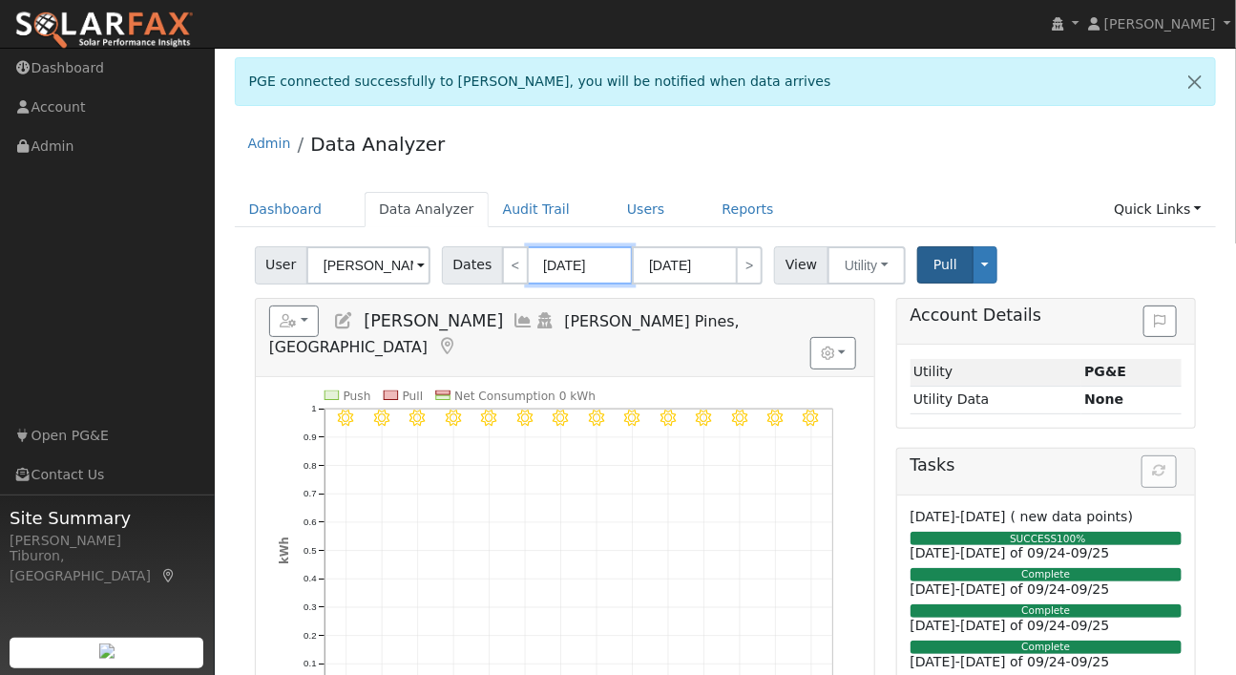
click at [588, 276] on body "installed [PERSON_NAME] [PERSON_NAME] Profile My Company Help Center Terms Of S…" at bounding box center [618, 628] width 1236 height 1160
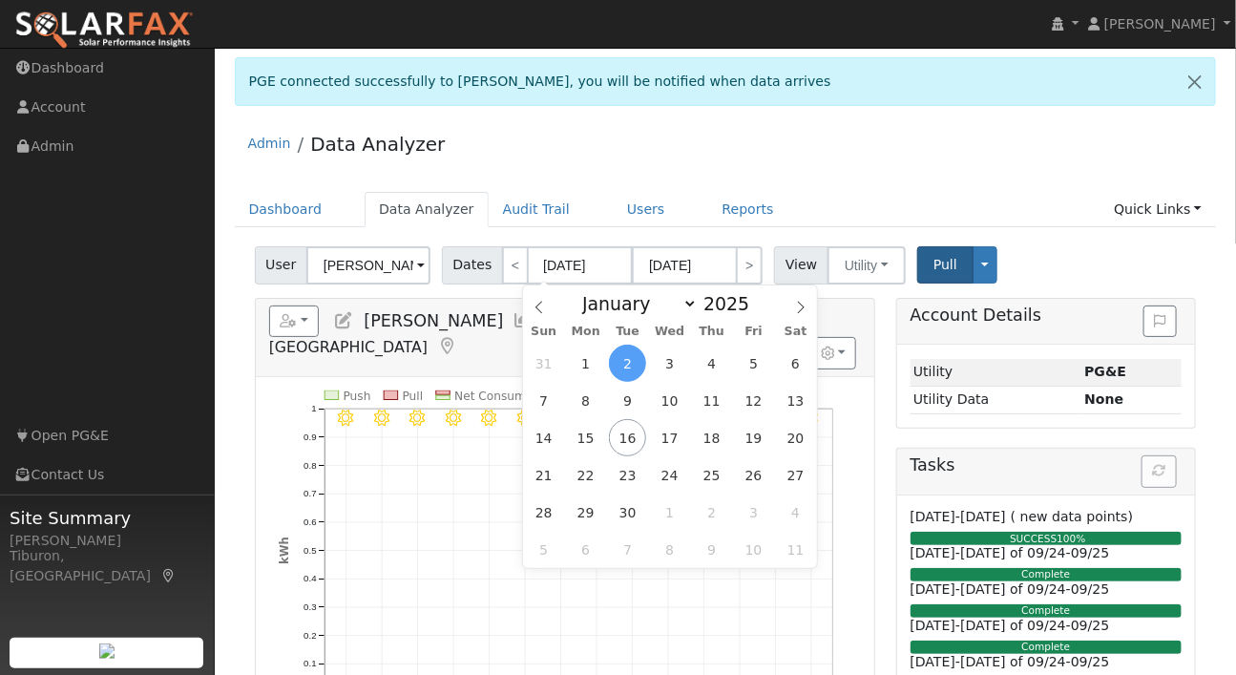
click at [750, 314] on div "January February March April May June July August September October November [D…" at bounding box center [669, 301] width 221 height 32
click at [756, 308] on span at bounding box center [759, 309] width 13 height 11
type input "2024"
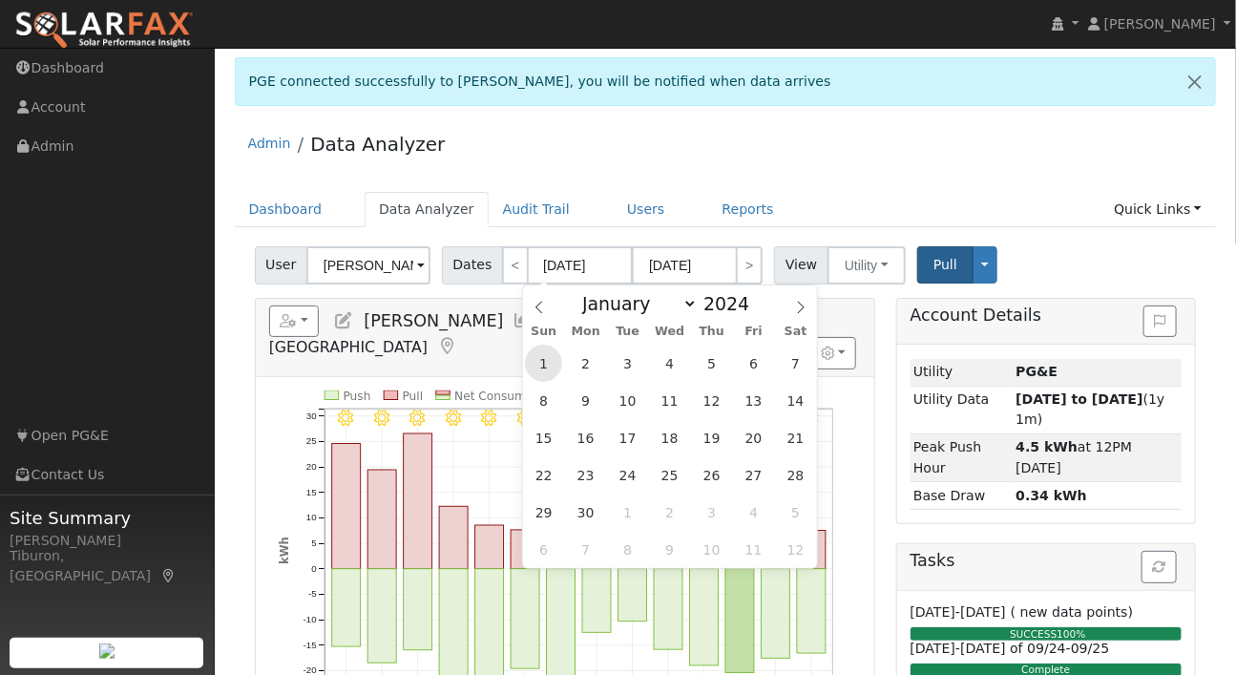
click at [552, 366] on span "1" at bounding box center [543, 363] width 37 height 37
type input "[DATE]"
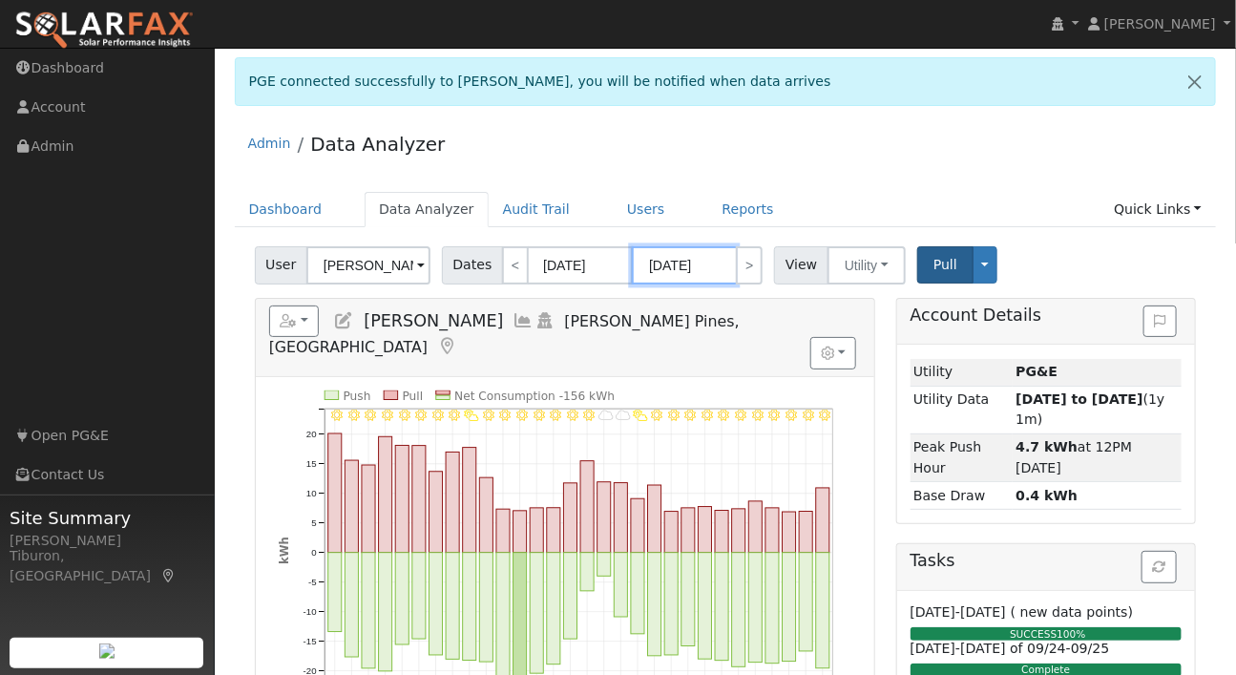
click at [691, 264] on input "[DATE]" at bounding box center [684, 265] width 105 height 38
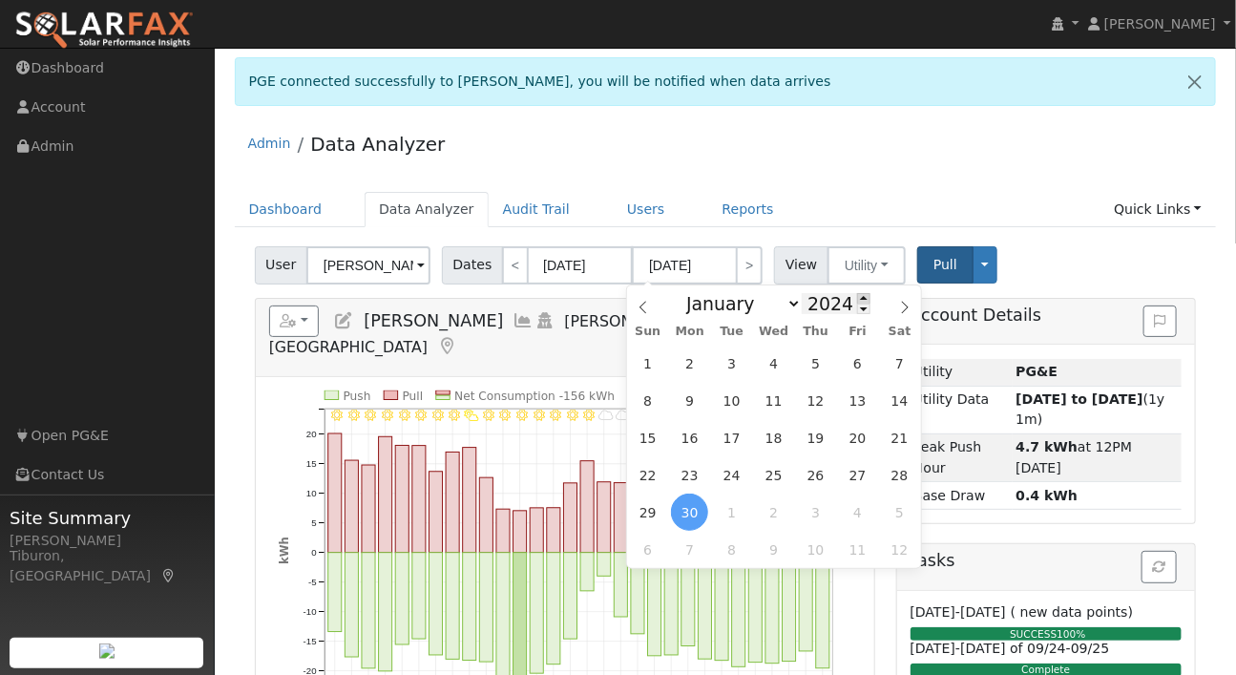
click at [861, 297] on span at bounding box center [863, 298] width 13 height 11
type input "2025"
click at [649, 362] on span "31" at bounding box center [647, 363] width 37 height 37
type input "[DATE]"
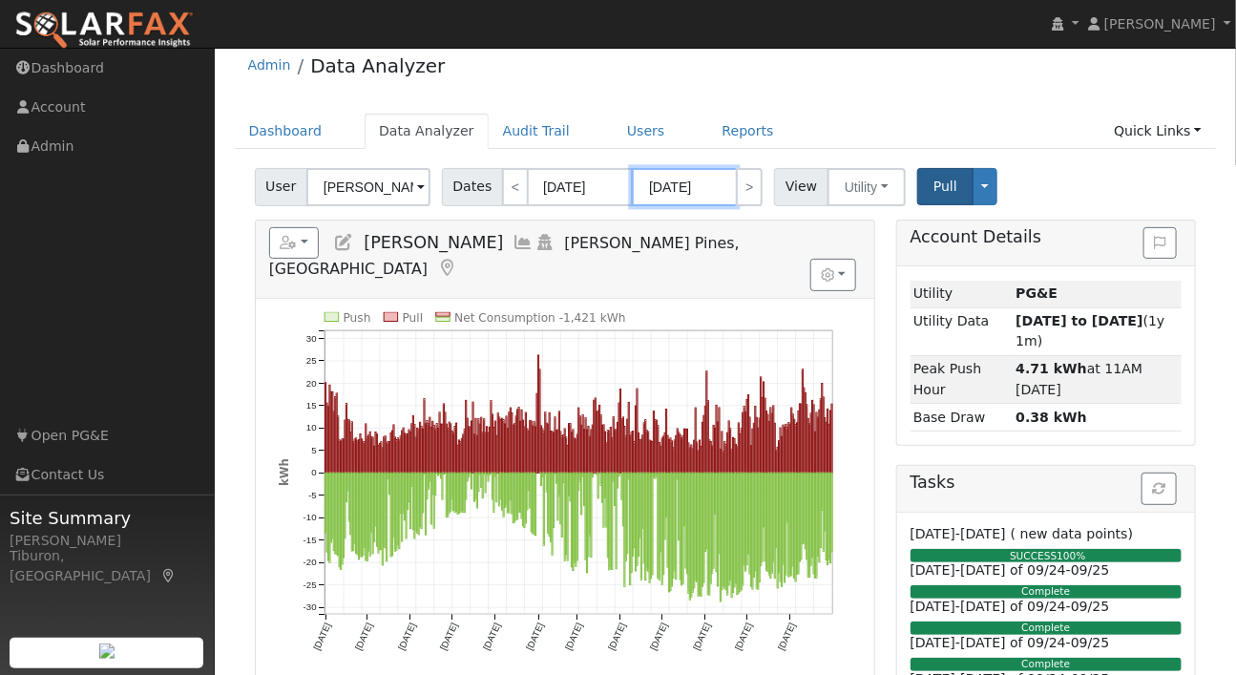
scroll to position [78, 0]
